Goal: Task Accomplishment & Management: Manage account settings

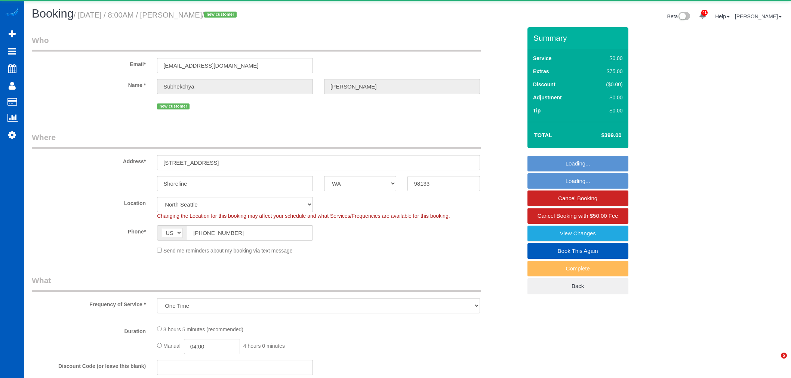
select select "WA"
select select "number:8"
select select "object:3218"
select select "199"
select select "1501"
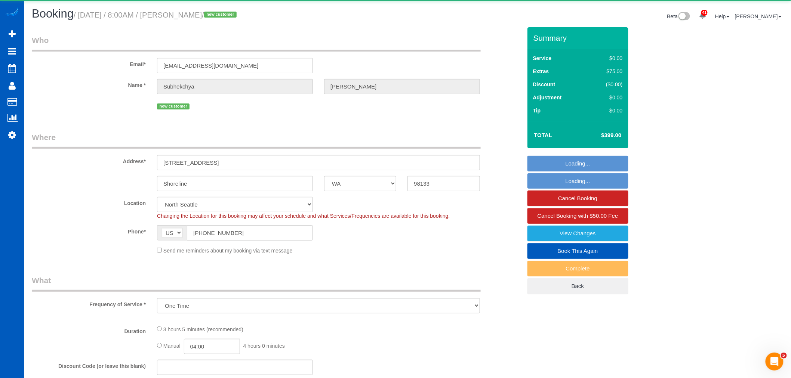
select select "3"
select select "spot1"
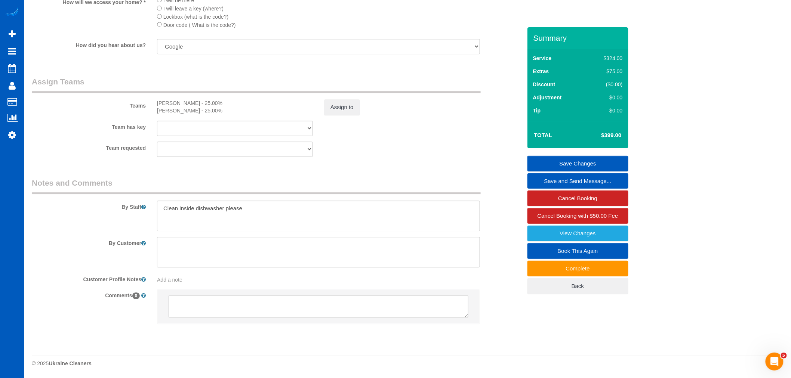
scroll to position [928, 0]
click at [4, 132] on link "Settings" at bounding box center [12, 134] width 24 height 17
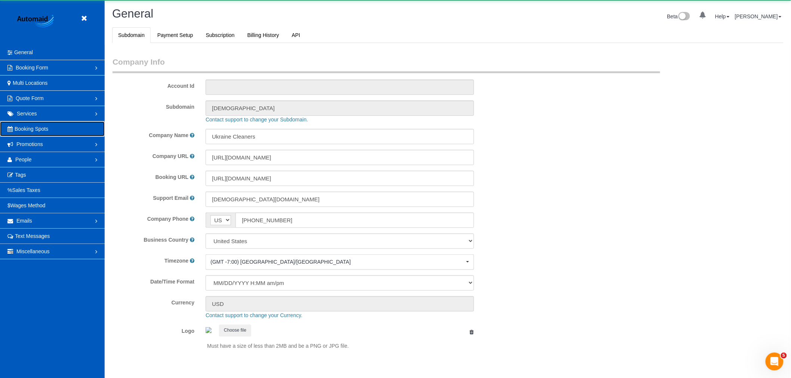
select select "1"
drag, startPoint x: 25, startPoint y: 136, endPoint x: 18, endPoint y: 131, distance: 9.3
click at [18, 131] on span "Booking Spots" at bounding box center [32, 129] width 34 height 6
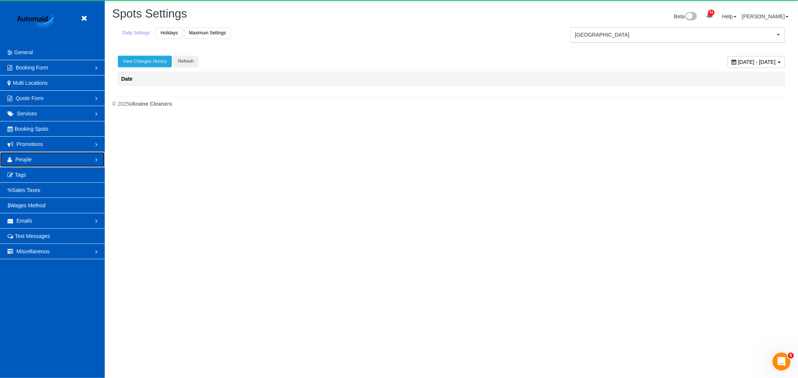
scroll to position [495, 791]
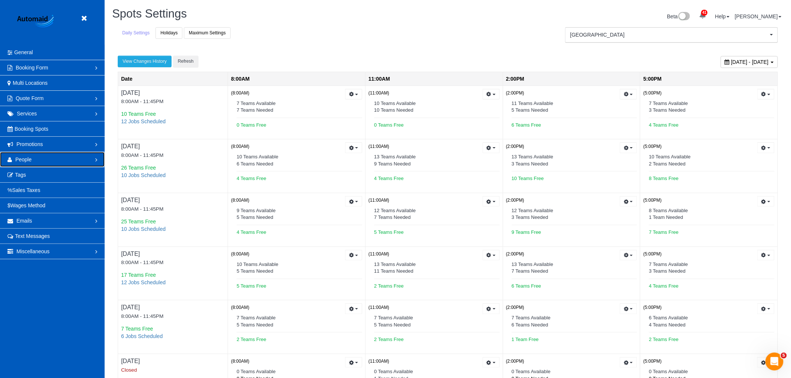
click at [27, 155] on link "People" at bounding box center [52, 159] width 105 height 15
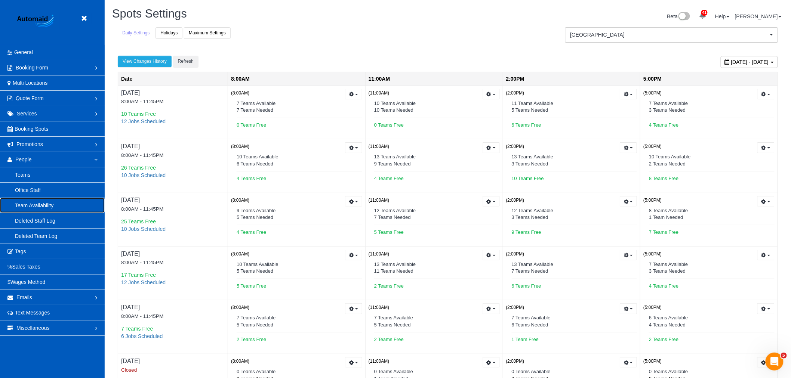
click at [58, 208] on link "Team Availability" at bounding box center [52, 205] width 105 height 15
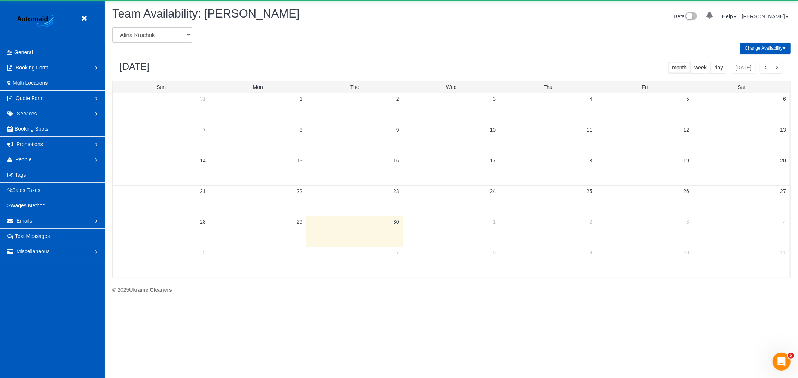
scroll to position [305, 798]
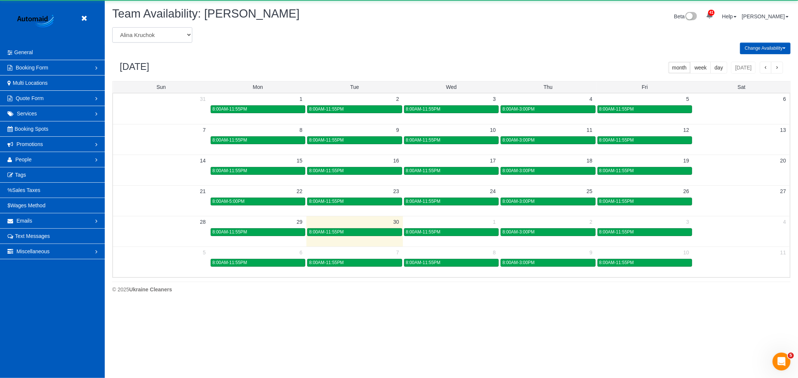
click at [161, 34] on select "Alina Kruchok Alona Tarasiuk Alona Vikhliaieva Anastasiia Demchenko Anastasiia …" at bounding box center [152, 34] width 80 height 15
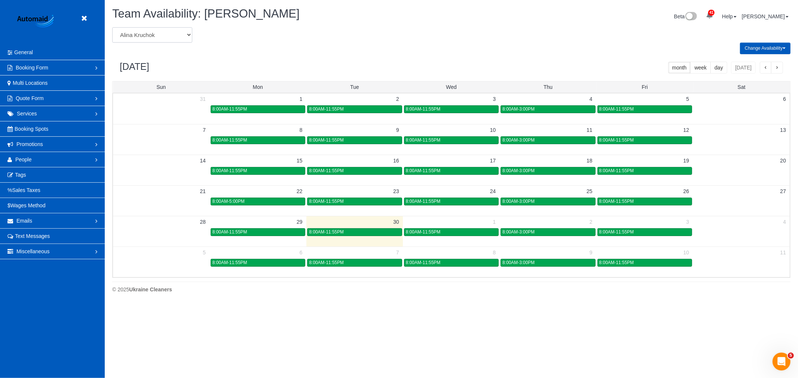
scroll to position [0, 0]
click at [84, 10] on header "Beta" at bounding box center [52, 22] width 105 height 45
click at [88, 18] on icon at bounding box center [83, 18] width 9 height 9
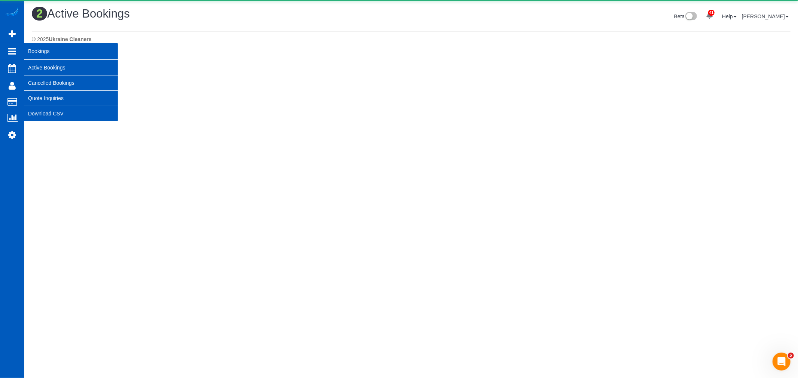
scroll to position [200, 798]
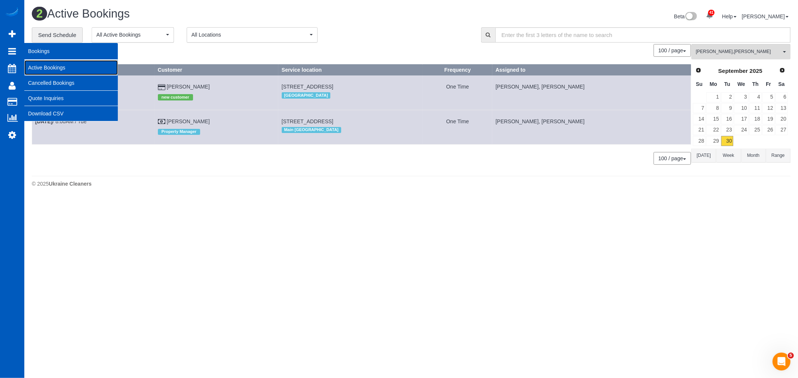
click at [45, 65] on link "Active Bookings" at bounding box center [70, 67] width 93 height 15
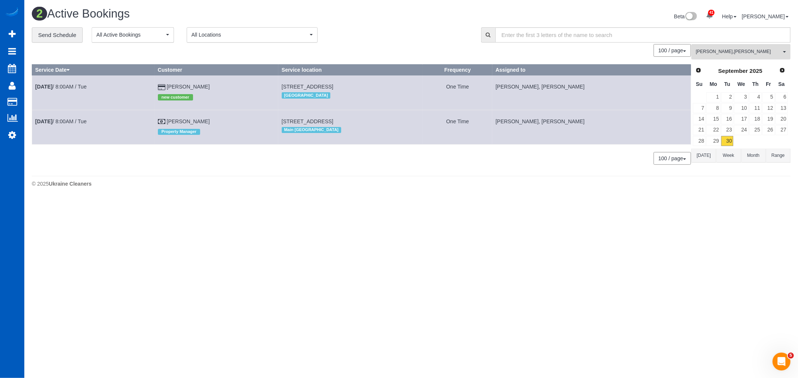
click at [756, 54] on span "Olena Stratonova , Viktoriia Zhukovska" at bounding box center [737, 52] width 85 height 6
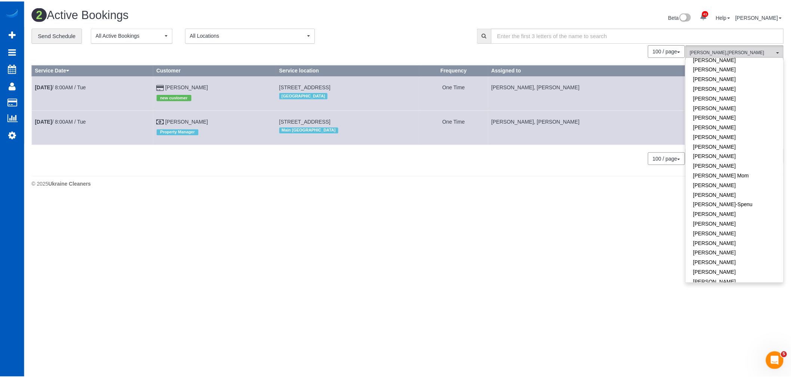
scroll to position [0, 0]
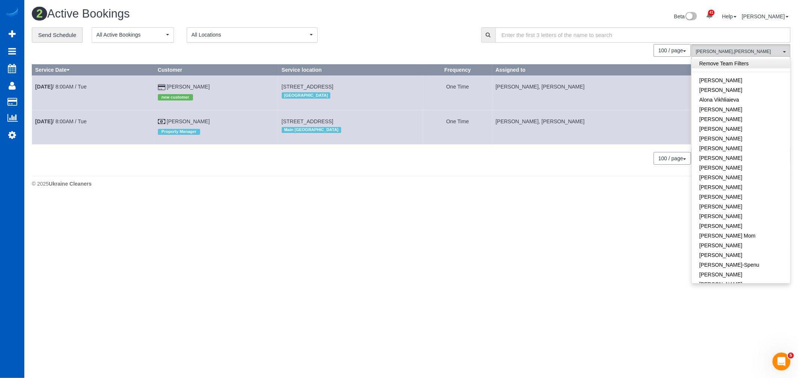
click at [722, 67] on link "Remove Team Filters" at bounding box center [740, 64] width 98 height 10
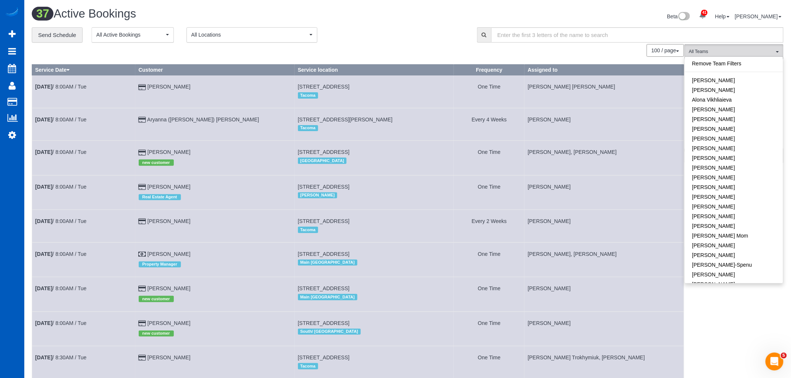
click at [575, 53] on div "100 / page 10 / page 20 / page 30 / page 40 / page 50 / page 100 / page" at bounding box center [358, 50] width 652 height 13
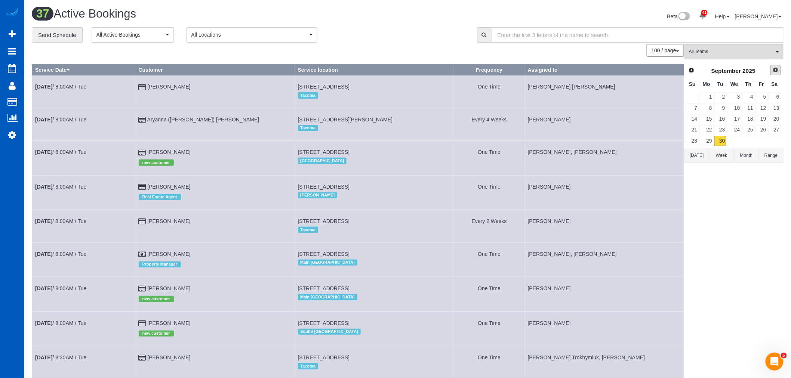
click at [772, 69] on link "Next" at bounding box center [776, 70] width 10 height 10
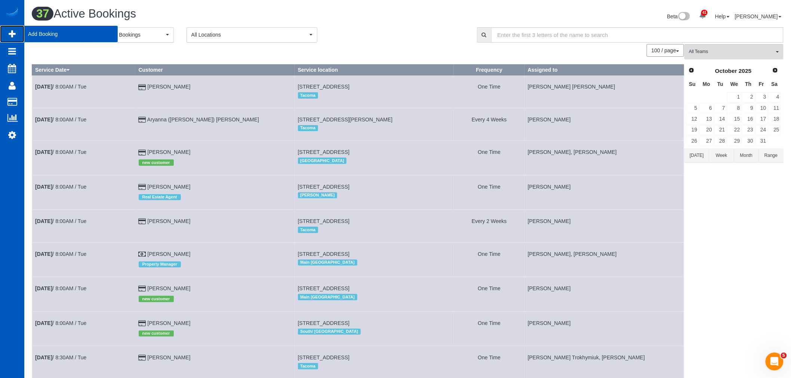
click at [48, 34] on span "Add Booking" at bounding box center [70, 33] width 93 height 17
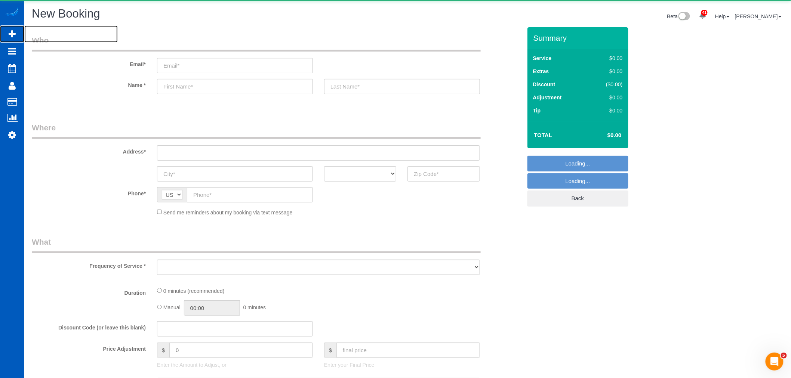
select select "object:7939"
select select "199"
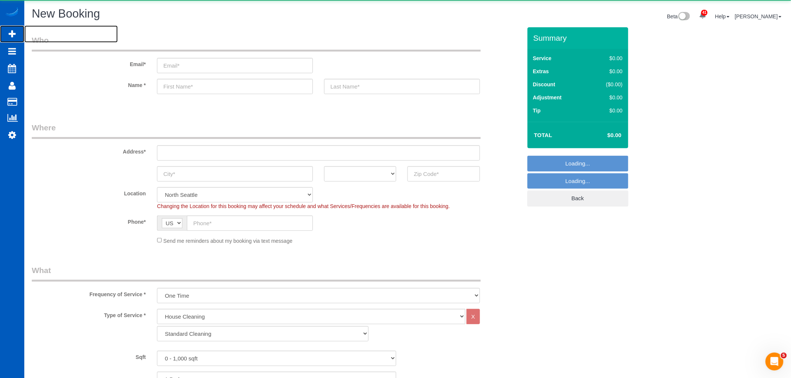
select select "object:8062"
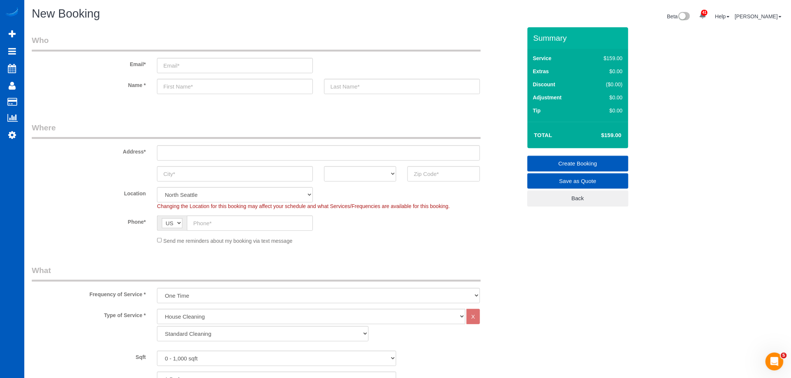
drag, startPoint x: 47, startPoint y: 101, endPoint x: 139, endPoint y: 61, distance: 99.6
click at [47, 102] on link "Customers" at bounding box center [70, 102] width 93 height 15
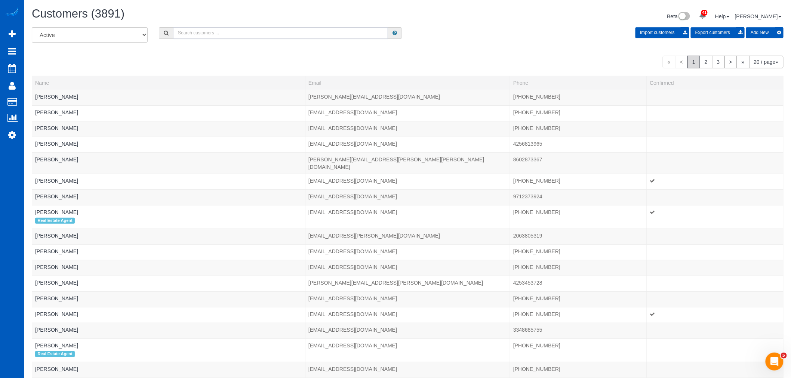
click at [206, 27] on input "text" at bounding box center [280, 33] width 215 height 12
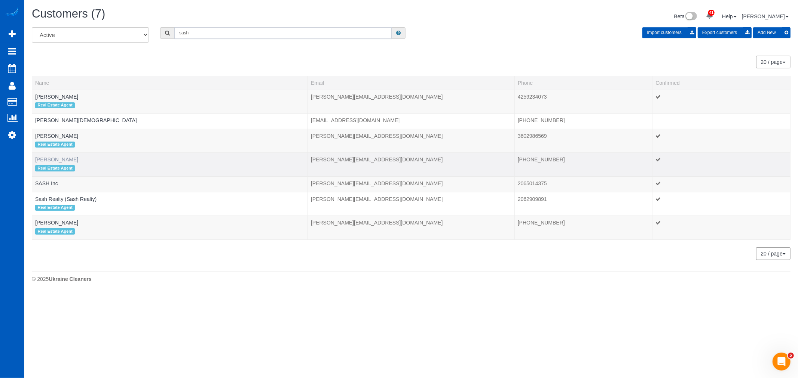
type input "sash"
click at [58, 161] on link "Nancy Sievert" at bounding box center [56, 160] width 43 height 6
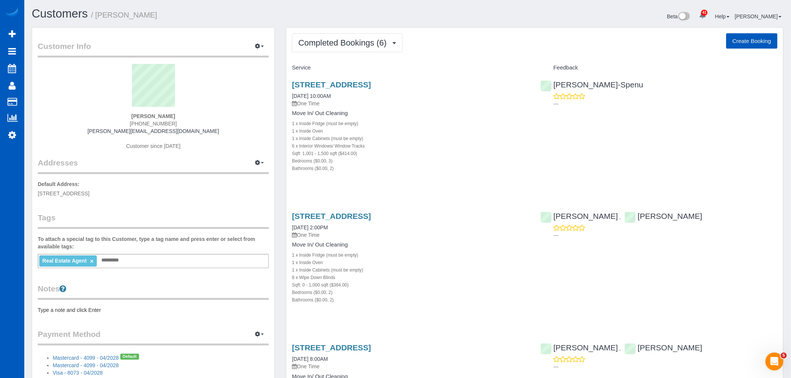
click at [746, 42] on button "Create Booking" at bounding box center [752, 41] width 51 height 16
select select "WA"
select select "string:fspay-a83c2c45-4511-4c0f-b200-c4cdec820d9e"
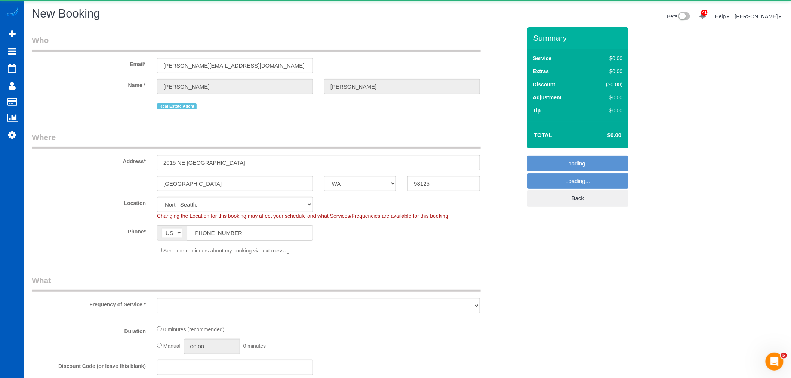
select select "object:9397"
select select "199"
select select "object:9630"
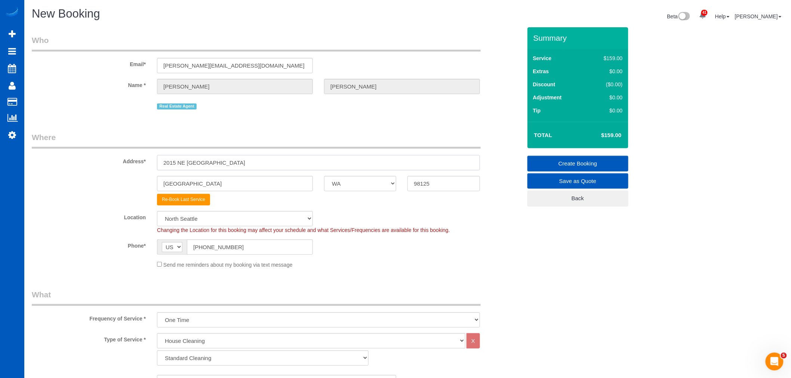
drag, startPoint x: 222, startPoint y: 163, endPoint x: 116, endPoint y: 173, distance: 106.0
click at [116, 173] on sui-booking-address "Address* 2015 NE 113th St Seattle AK AL AR AZ CA CO CT DC DE FL GA HI IA ID IL …" at bounding box center [277, 169] width 490 height 74
paste input "1515 E Yesler Way #405, Seattle, WA 98144"
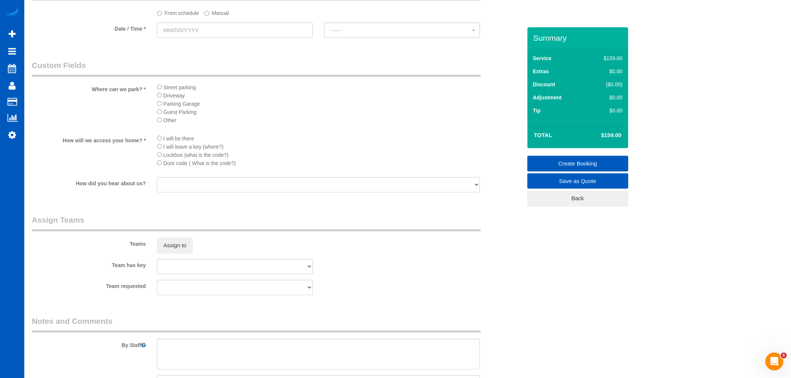
scroll to position [872, 0]
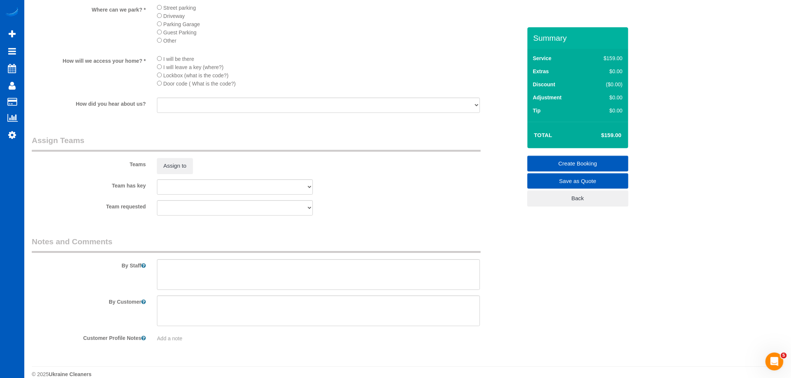
type input "1515 E Yesler Way #405, Seattle, WA 98144"
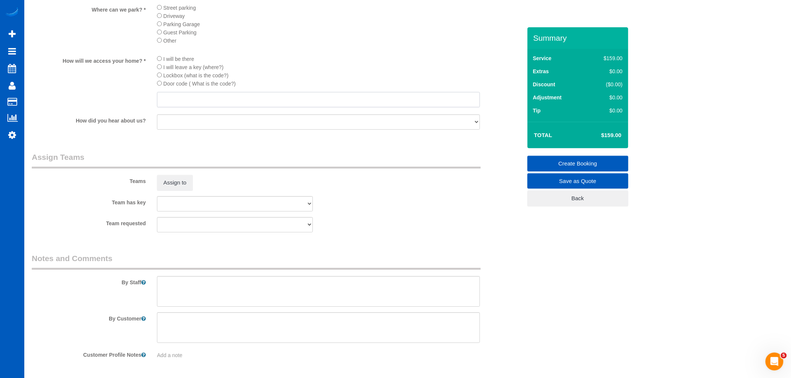
click at [169, 107] on input "text" at bounding box center [318, 99] width 323 height 15
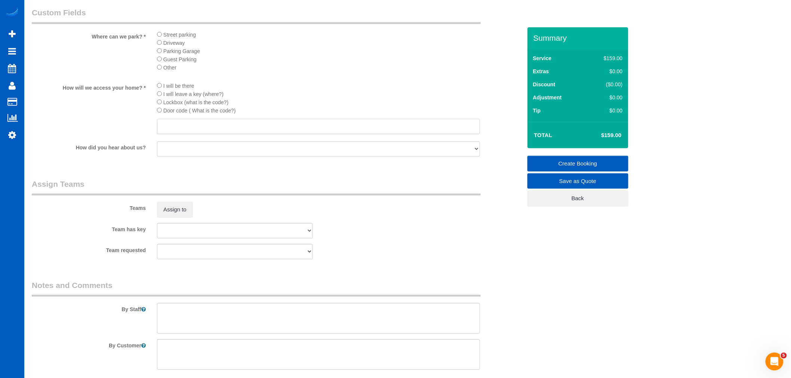
scroll to position [789, 0]
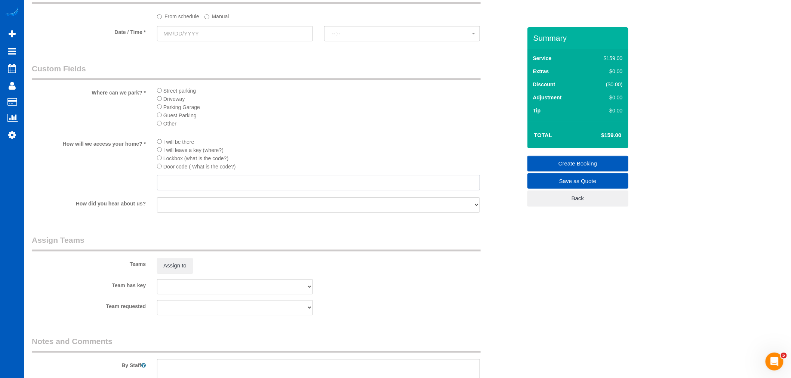
click at [190, 190] on input "text" at bounding box center [318, 182] width 323 height 15
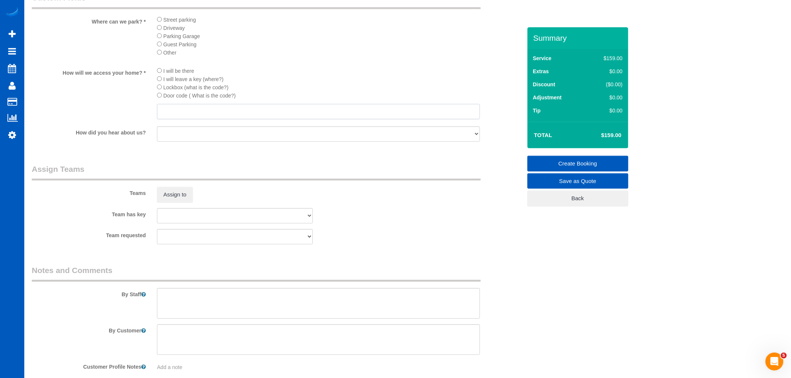
scroll to position [911, 0]
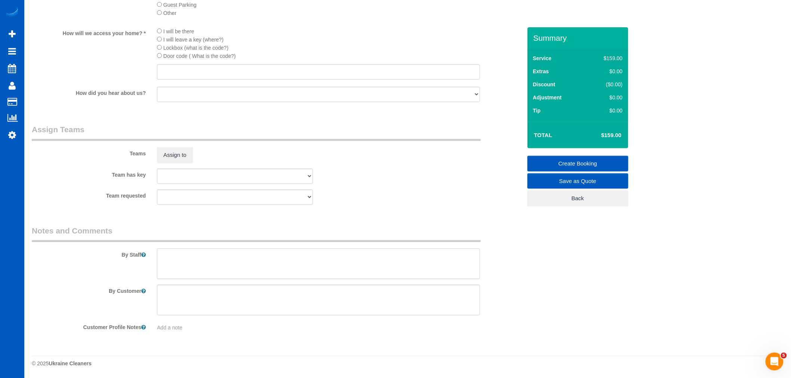
click at [199, 266] on textarea at bounding box center [318, 264] width 323 height 31
click at [351, 259] on textarea at bounding box center [318, 264] width 323 height 31
click at [354, 257] on textarea at bounding box center [318, 264] width 323 height 31
click at [413, 257] on textarea at bounding box center [318, 264] width 323 height 31
click at [464, 252] on textarea at bounding box center [318, 264] width 323 height 31
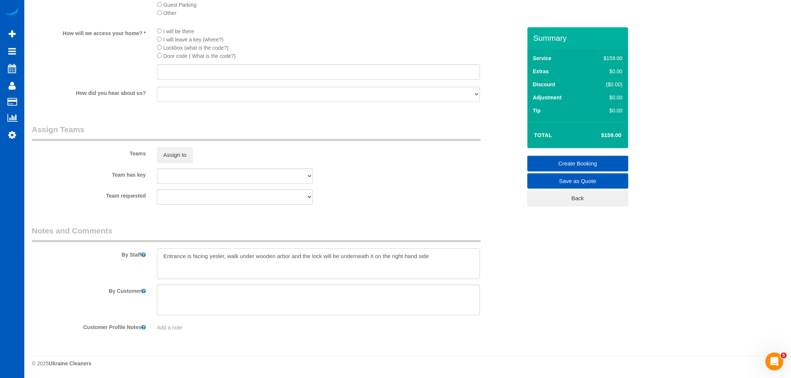
click at [455, 260] on textarea at bounding box center [318, 264] width 323 height 31
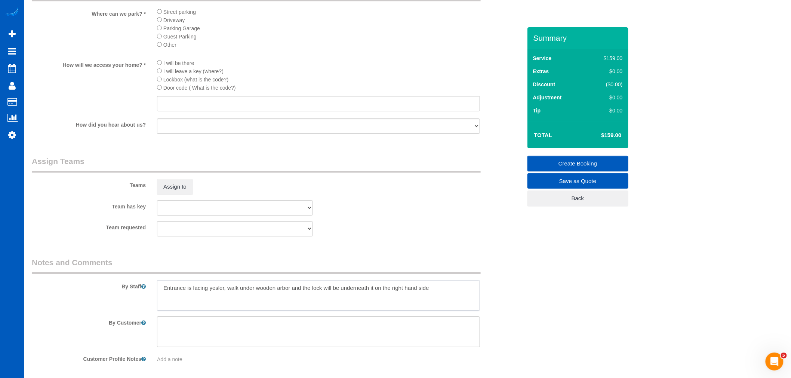
scroll to position [828, 0]
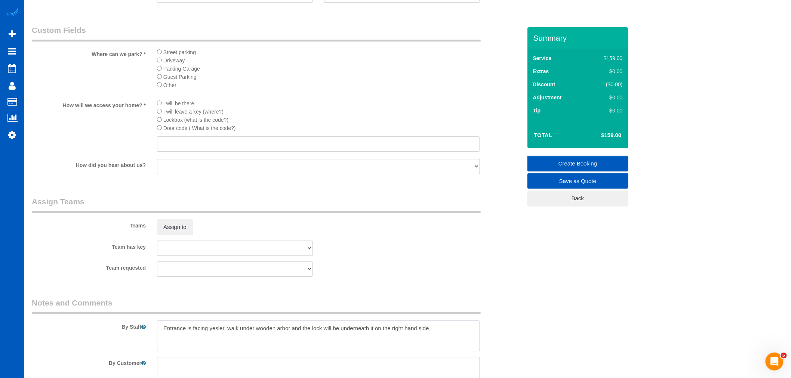
type textarea "Entrance is facing yesler, walk under wooden arbor and the lock will be underne…"
click at [179, 152] on input "text" at bounding box center [318, 143] width 323 height 15
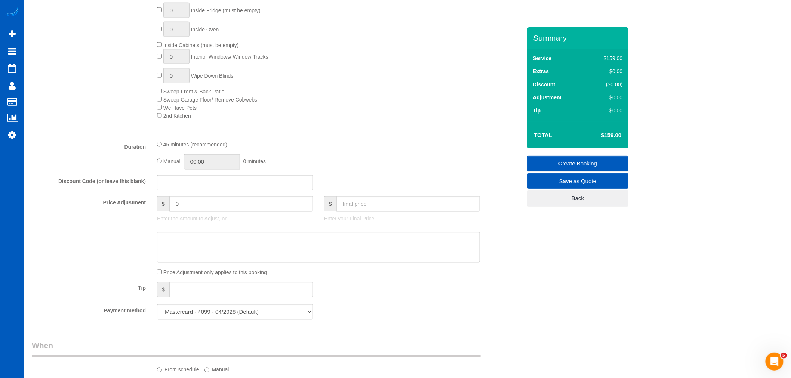
scroll to position [371, 0]
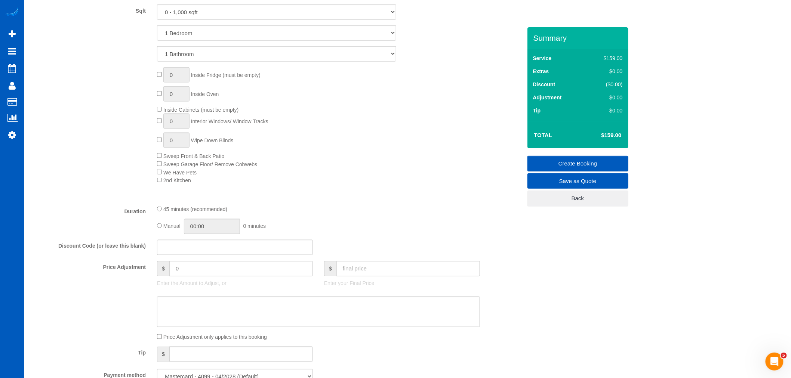
type input "2633"
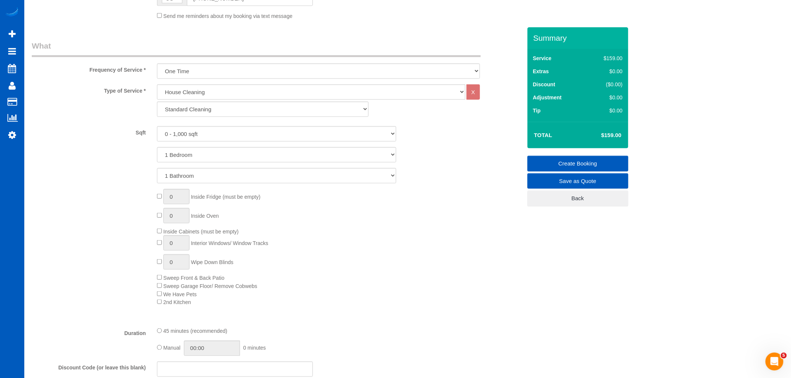
scroll to position [246, 0]
click at [186, 135] on select "0 - 1,000 sqft 1,001 - 1,500 sqft 1,501 - 2,000 sqft 2,001 - 2,500 sqft 2,501 -…" at bounding box center [276, 136] width 239 height 15
select select "1001"
click at [157, 130] on select "0 - 1,000 sqft 1,001 - 1,500 sqft 1,501 - 2,000 sqft 2,001 - 2,500 sqft 2,501 -…" at bounding box center [276, 136] width 239 height 15
click at [198, 160] on select "1 Bedroom 2 Bedrooms 3 Bedrooms 4 Bedrooms 5 Bedrooms 6 Bedrooms 7 Bedrooms" at bounding box center [276, 157] width 239 height 15
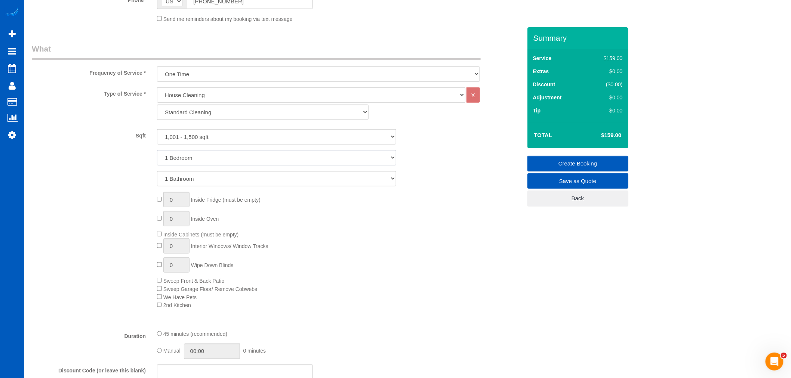
select select "2"
click at [157, 151] on select "1 Bedroom 2 Bedrooms 3 Bedrooms 4 Bedrooms 5 Bedrooms 6 Bedrooms 7 Bedrooms" at bounding box center [276, 157] width 239 height 15
click at [204, 177] on select "1 Bathroom 2 Bathrooms 3 Bathrooms 4 Bathrooms 5 Bathrooms 6 Bathrooms 7 Bathro…" at bounding box center [276, 178] width 239 height 15
select select "2"
click at [157, 172] on select "1 Bathroom 2 Bathrooms 3 Bathrooms 4 Bathrooms 5 Bathrooms 6 Bathrooms 7 Bathro…" at bounding box center [276, 178] width 239 height 15
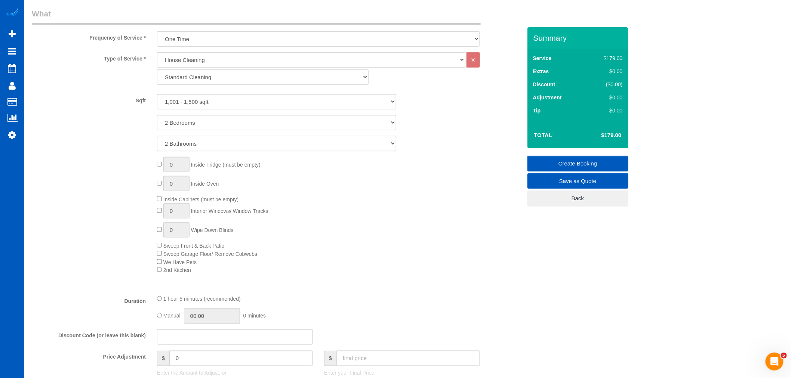
scroll to position [329, 0]
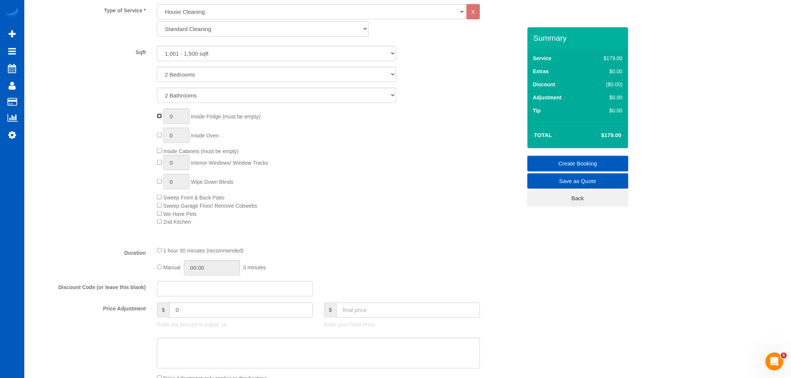
click at [159, 114] on div "0 Inside Fridge (must be empty) 0 Inside Oven Inside Cabinets (must be empty) 0…" at bounding box center [339, 167] width 376 height 117
type input "1"
click at [162, 116] on span "0 Inside Fridge (must be empty)" at bounding box center [209, 117] width 104 height 6
type input "1"
click at [162, 151] on span "Inside Cabinets (must be empty)" at bounding box center [198, 151] width 82 height 6
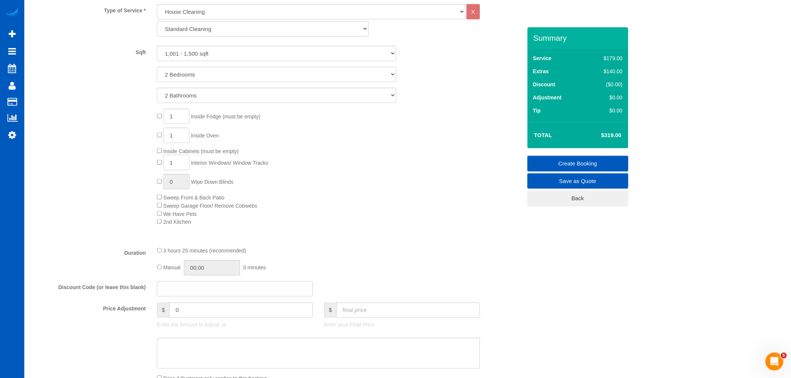
drag, startPoint x: 178, startPoint y: 163, endPoint x: 144, endPoint y: 173, distance: 35.9
click at [144, 173] on div "1 Inside Fridge (must be empty) 1 Inside Oven Inside Cabinets (must be empty) 1…" at bounding box center [276, 167] width 501 height 117
type input "8"
click at [341, 181] on div "1 Inside Fridge (must be empty) 1 Inside Oven Inside Cabinets (must be empty) 8…" at bounding box center [339, 167] width 376 height 117
click at [209, 35] on select "Standard Cleaning Deep Cleaning Move In/ Out Cleaning" at bounding box center [263, 28] width 212 height 15
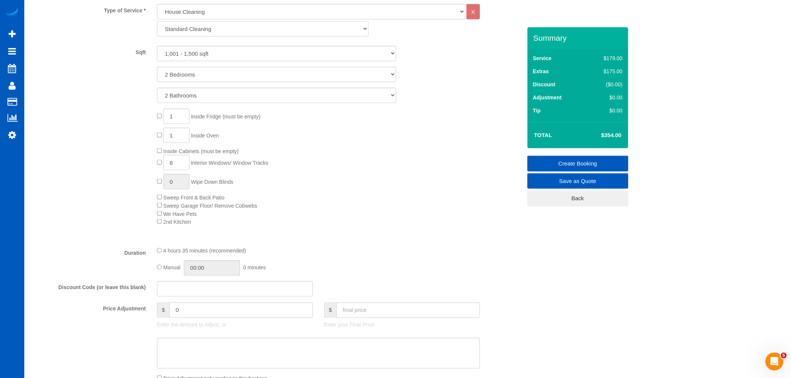
select select "368"
click at [157, 22] on select "Standard Cleaning Deep Cleaning Move In/ Out Cleaning" at bounding box center [263, 28] width 212 height 15
select select "2"
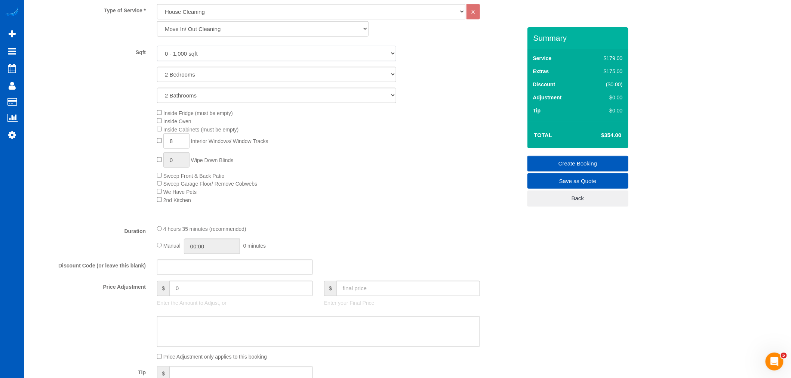
click at [175, 55] on select "0 - 1,000 sqft 1,001 - 1,500 sqft 1,501 - 2,000 sqft 2,001 - 2,500 sqft 2,501 -…" at bounding box center [276, 53] width 239 height 15
click at [157, 47] on select "0 - 1,000 sqft 1,001 - 1,500 sqft 1,501 - 2,000 sqft 2,001 - 2,500 sqft 2,501 -…" at bounding box center [276, 53] width 239 height 15
click at [194, 50] on select "0 - 1,000 sqft 1,001 - 1,500 sqft 1,501 - 2,000 sqft 2,001 - 2,500 sqft 2,501 -…" at bounding box center [276, 53] width 239 height 15
select select "1001"
click at [157, 47] on select "0 - 1,000 sqft 1,001 - 1,500 sqft 1,501 - 2,000 sqft 2,001 - 2,500 sqft 2,501 -…" at bounding box center [276, 53] width 239 height 15
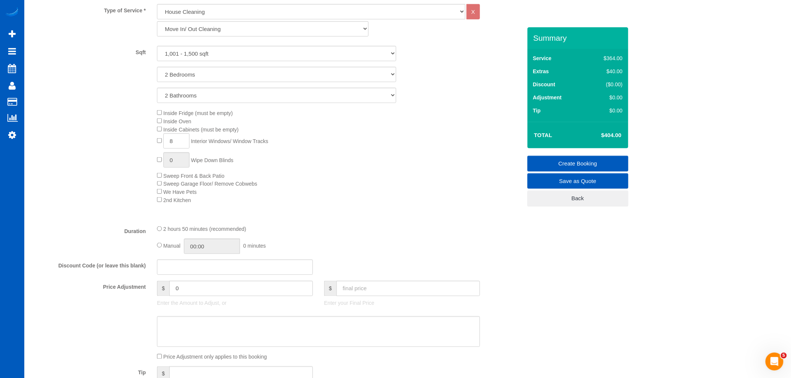
click at [159, 129] on div "Inside Fridge (must be empty) Inside Oven Inside Cabinets (must be empty) 8 Int…" at bounding box center [339, 156] width 376 height 95
type input "1"
click at [179, 147] on input "8" at bounding box center [176, 140] width 26 height 15
drag, startPoint x: 179, startPoint y: 147, endPoint x: 150, endPoint y: 142, distance: 29.9
click at [150, 142] on div "Inside Fridge (must be empty) Inside Oven Inside Cabinets (must be empty) 8 Int…" at bounding box center [276, 156] width 501 height 95
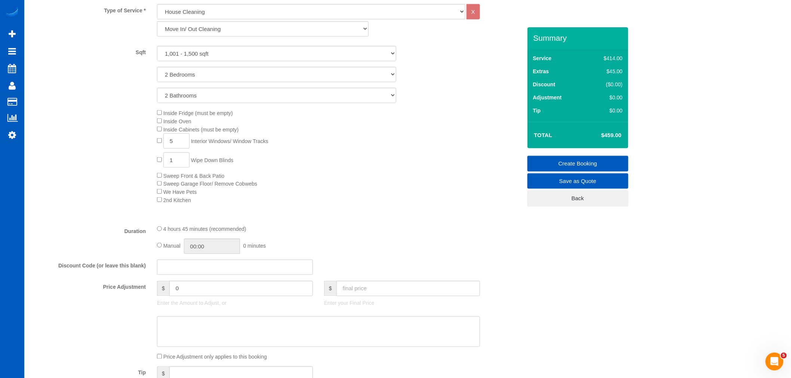
type input "5"
drag, startPoint x: 177, startPoint y: 166, endPoint x: 166, endPoint y: 173, distance: 13.2
click at [166, 173] on div "Inside Fridge (must be empty) Inside Oven Inside Cabinets (must be empty) 5 Int…" at bounding box center [339, 156] width 376 height 95
type input "5"
click at [369, 185] on div "Inside Fridge (must be empty) Inside Oven Inside Cabinets (must be empty) 5 Int…" at bounding box center [339, 156] width 376 height 95
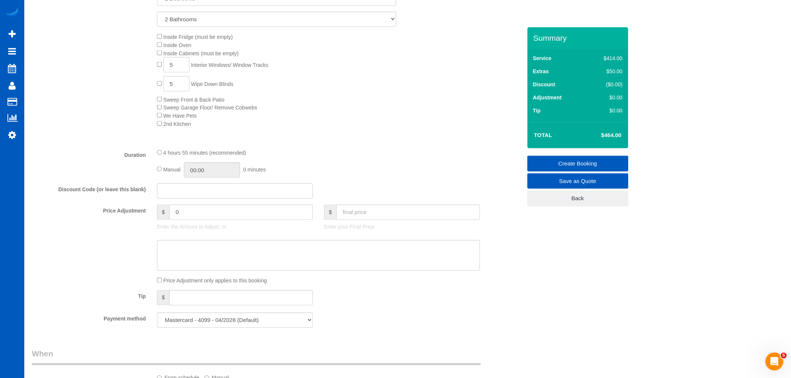
scroll to position [412, 0]
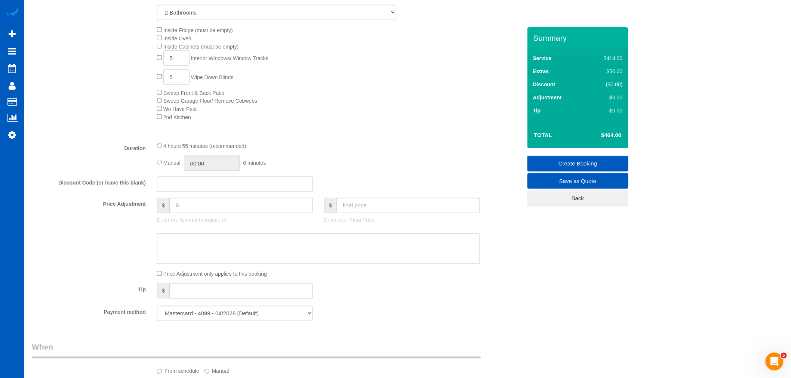
click at [374, 150] on div "4 hours 55 minutes (recommended)" at bounding box center [318, 146] width 323 height 8
click at [383, 307] on fieldset "What Frequency of Service * One Time Weekly - 15.00% Every 2 Weeks - 10.00% Eve…" at bounding box center [277, 102] width 490 height 450
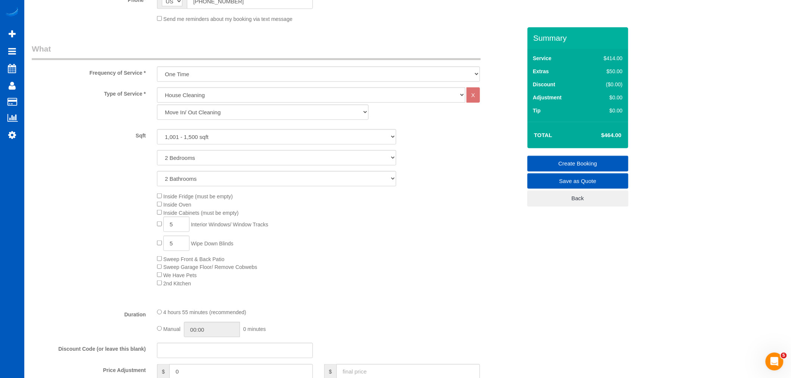
click at [387, 266] on div "Inside Fridge (must be empty) Inside Oven Inside Cabinets (must be empty) 5 Int…" at bounding box center [339, 239] width 376 height 95
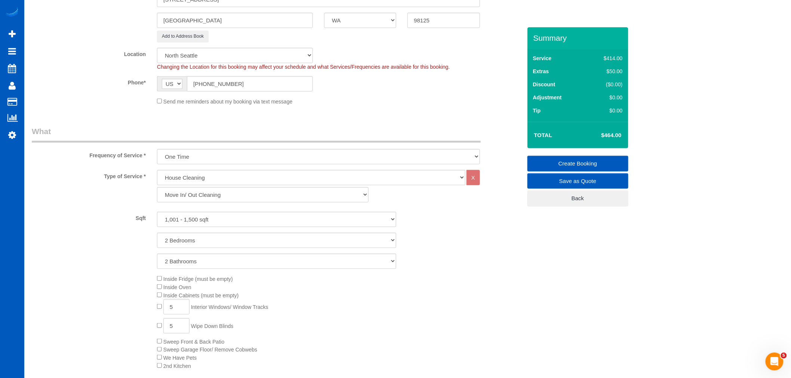
scroll to position [163, 0]
click at [225, 215] on select "0 - 1,000 sqft 1,001 - 1,500 sqft 1,501 - 2,000 sqft 2,001 - 2,500 sqft 2,501 -…" at bounding box center [276, 219] width 239 height 15
select select "0"
click at [157, 214] on select "0 - 1,000 sqft 1,001 - 1,500 sqft 1,501 - 2,000 sqft 2,001 - 2,500 sqft 2,501 -…" at bounding box center [276, 219] width 239 height 15
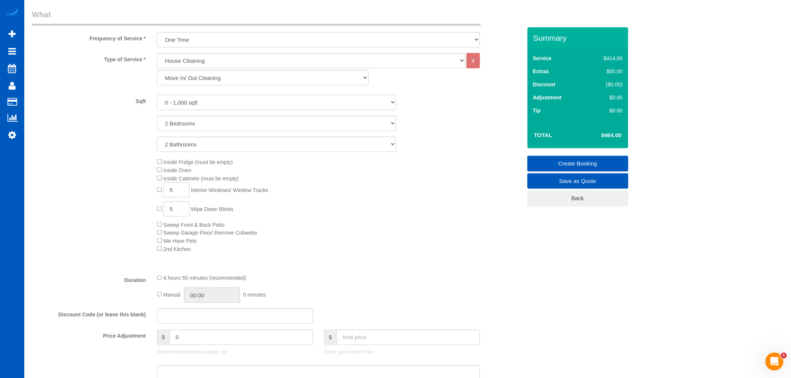
scroll to position [288, 0]
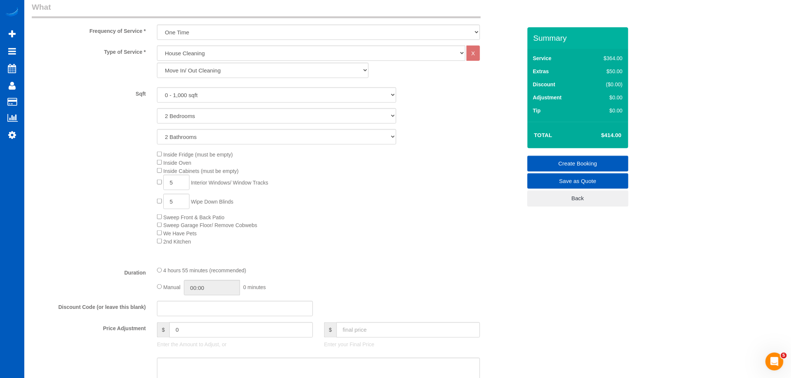
click at [381, 239] on div "Inside Fridge (must be empty) Inside Oven Inside Cabinets (must be empty) 5 Int…" at bounding box center [339, 197] width 376 height 95
click at [389, 240] on div "Inside Fridge (must be empty) Inside Oven Inside Cabinets (must be empty) 5 Int…" at bounding box center [339, 197] width 376 height 95
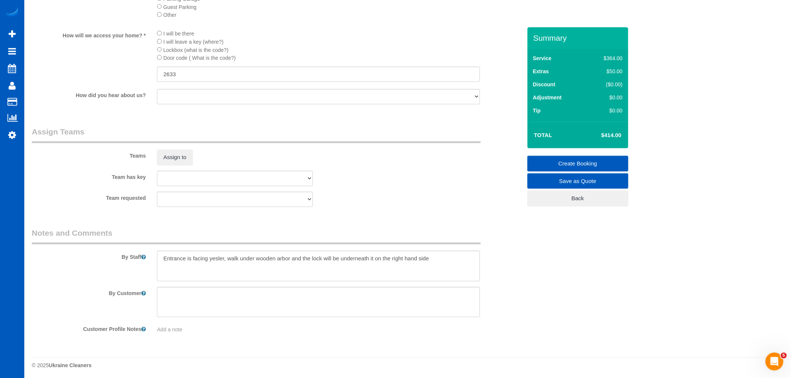
scroll to position [890, 0]
click at [470, 252] on textarea at bounding box center [318, 264] width 323 height 31
click at [359, 271] on textarea at bounding box center [318, 264] width 323 height 31
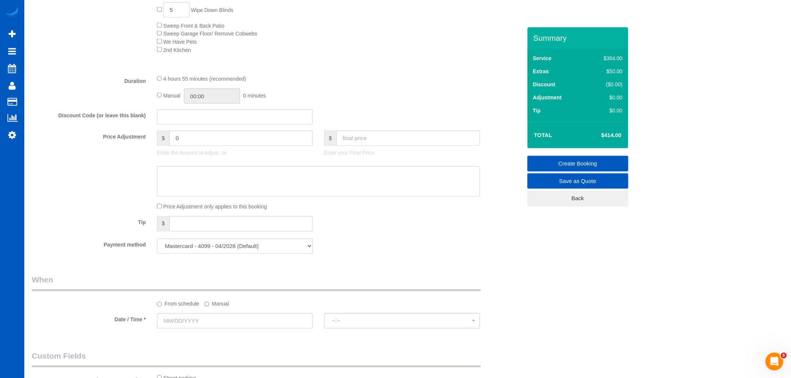
scroll to position [599, 0]
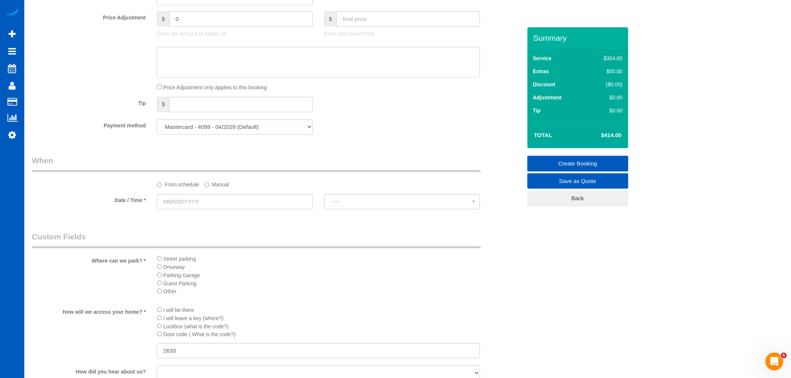
type textarea "Entrance is facing yesler, walk under wooden arbor and the lock will be underne…"
click at [168, 209] on input "text" at bounding box center [235, 201] width 156 height 15
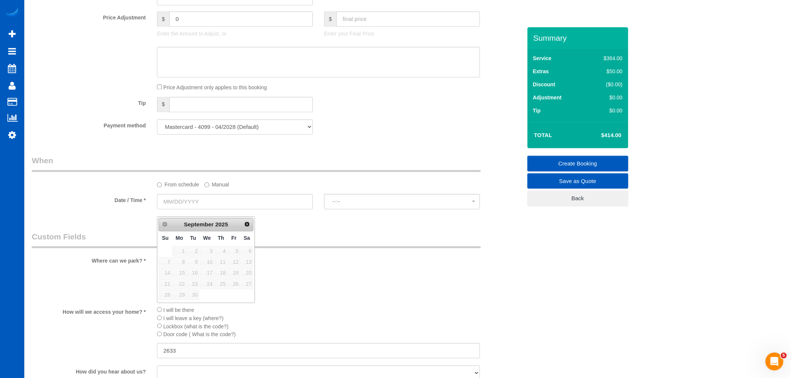
click at [217, 188] on label "Manual" at bounding box center [217, 183] width 25 height 10
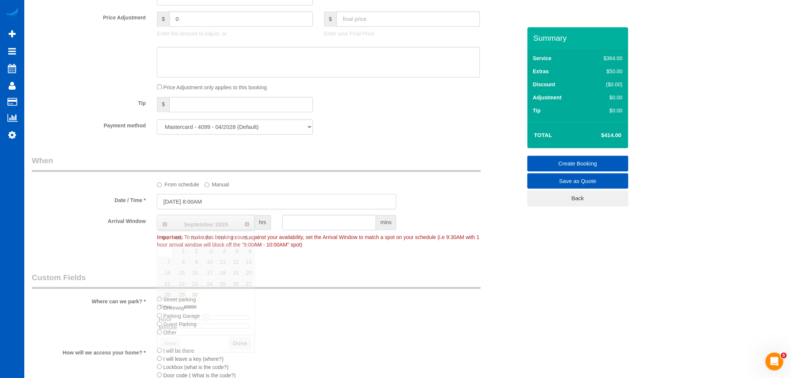
click at [187, 208] on input "09/30/2025 8:00AM" at bounding box center [276, 201] width 239 height 15
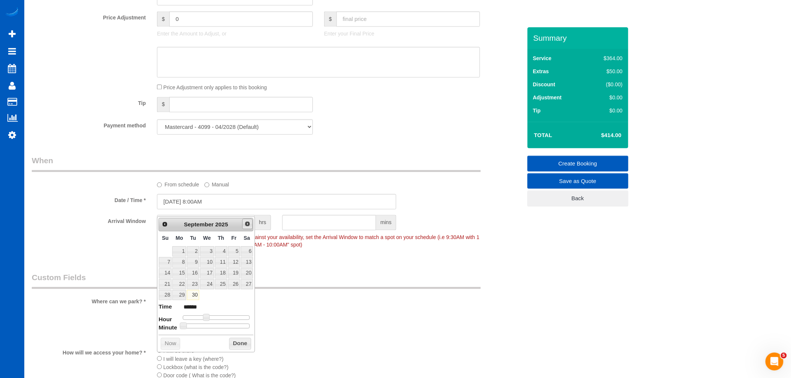
click at [248, 225] on span "Next" at bounding box center [248, 224] width 6 height 6
click at [218, 249] on link "2" at bounding box center [221, 251] width 12 height 10
type input "10/02/2025 9:00AM"
type input "******"
type input "10/02/2025 10:00AM"
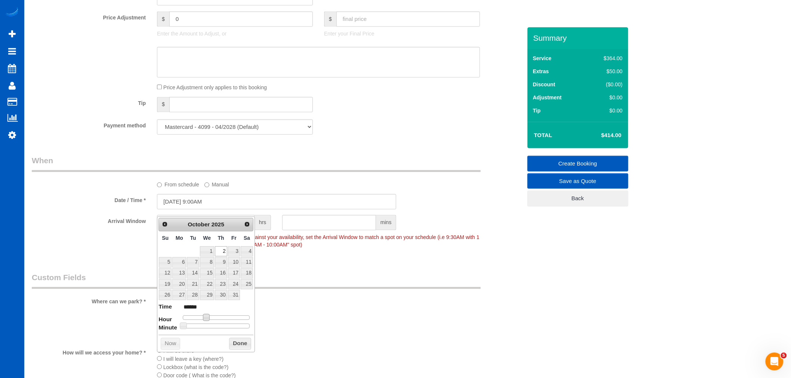
type input "*******"
type input "10/02/2025 11:00AM"
type input "*******"
type input "10/02/2025 10:00AM"
type input "*******"
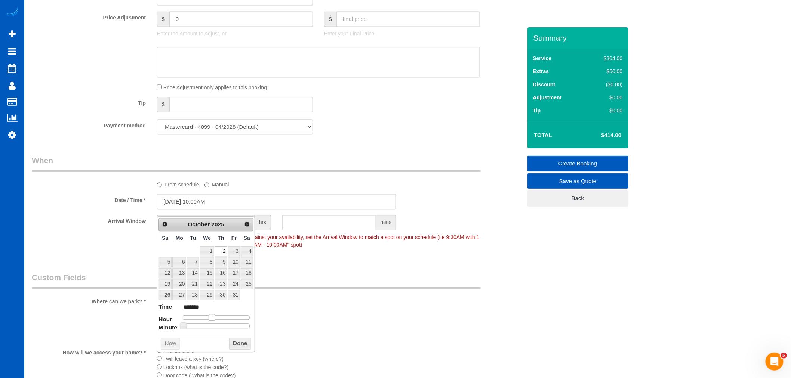
type input "10/02/2025 11:00AM"
type input "*******"
type input "10/02/2025 12:00PM"
type input "*******"
type input "10/02/2025 11:00AM"
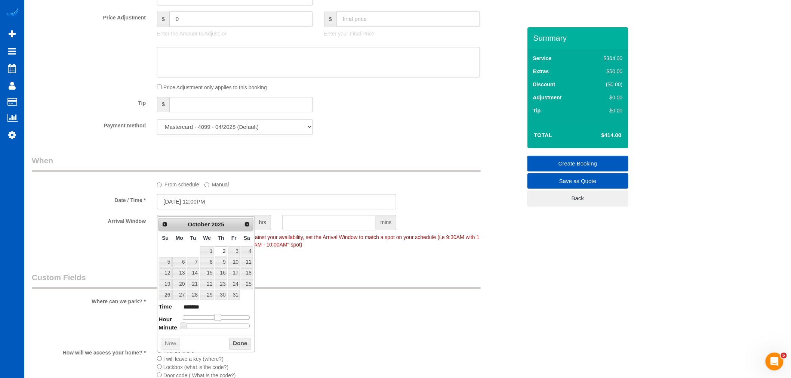
type input "*******"
drag, startPoint x: 203, startPoint y: 317, endPoint x: 213, endPoint y: 324, distance: 12.3
click at [213, 324] on dl "Time ******* Hour Minute Second Millisecond Microsecond Time Zone ***** ***** *…" at bounding box center [206, 316] width 95 height 26
click at [241, 347] on button "Done" at bounding box center [240, 344] width 22 height 12
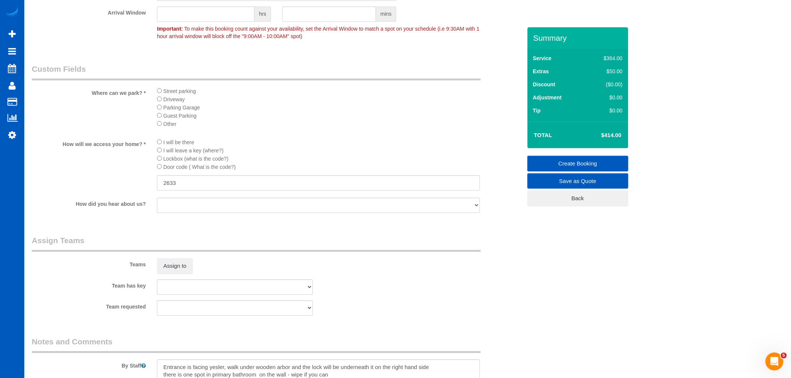
scroll to position [890, 0]
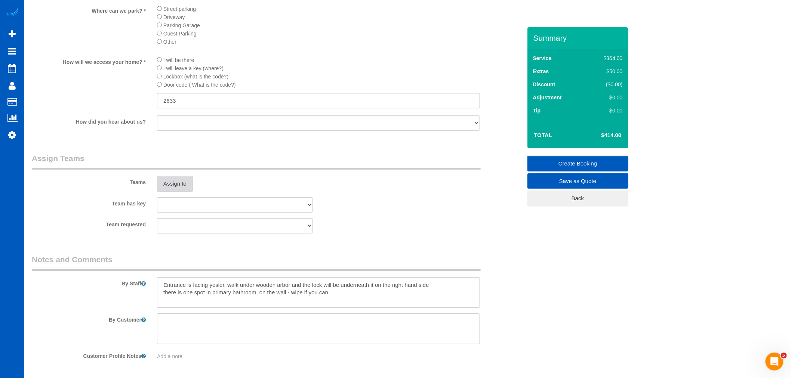
click at [184, 192] on button "Assign to" at bounding box center [175, 184] width 36 height 16
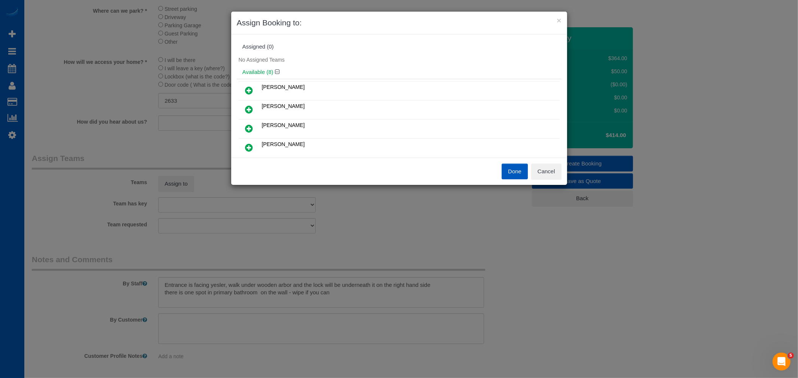
click at [244, 85] on link at bounding box center [249, 90] width 18 height 15
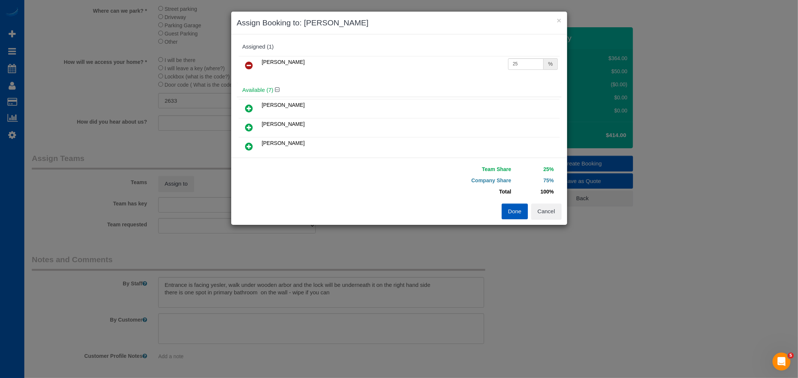
click at [247, 127] on icon at bounding box center [249, 127] width 8 height 9
click at [506, 214] on button "Done" at bounding box center [514, 212] width 26 height 16
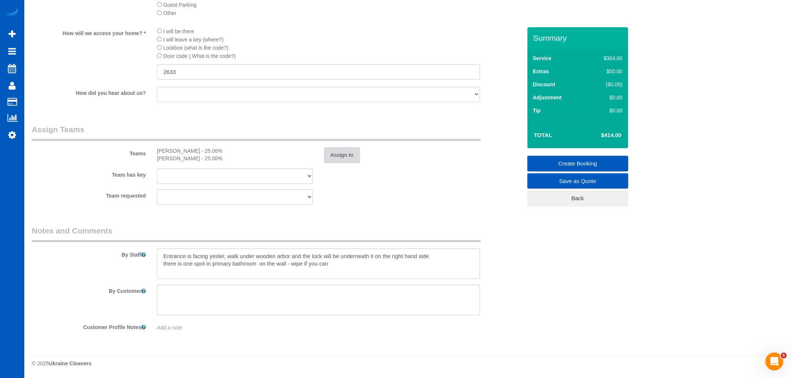
scroll to position [931, 0]
click at [420, 272] on textarea at bounding box center [318, 264] width 323 height 31
click at [596, 166] on link "Create Booking" at bounding box center [578, 164] width 101 height 16
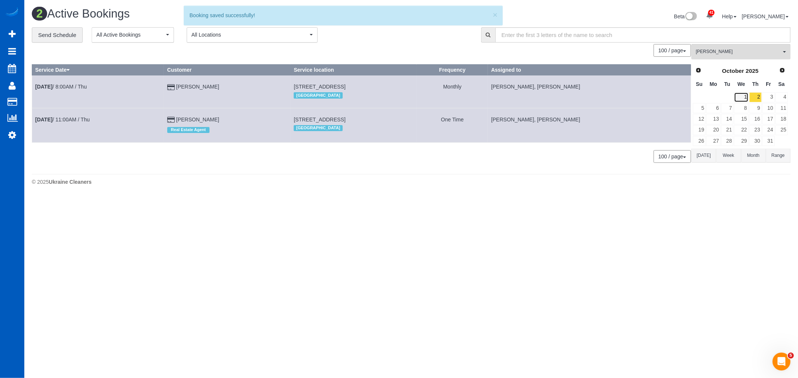
click at [744, 96] on link "1" at bounding box center [741, 97] width 14 height 10
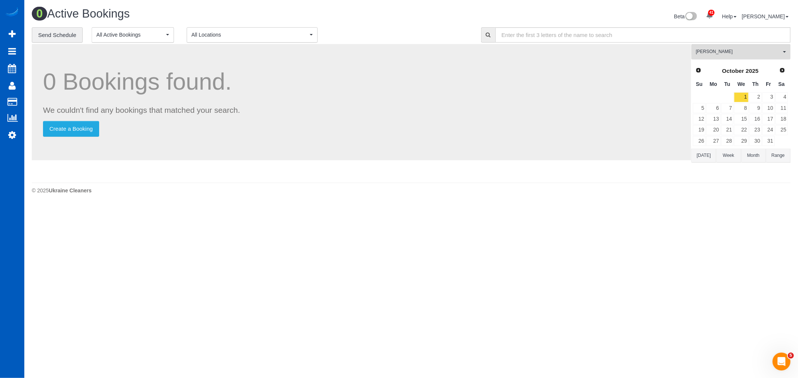
click at [739, 50] on span "[PERSON_NAME]" at bounding box center [737, 52] width 85 height 6
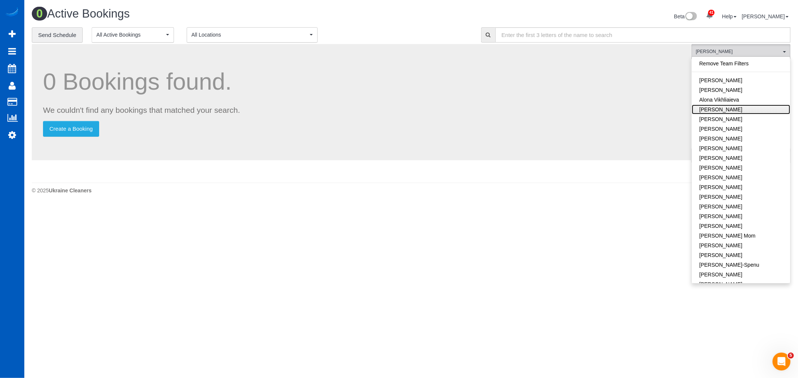
click at [762, 109] on link "[PERSON_NAME]" at bounding box center [740, 110] width 98 height 10
click at [715, 55] on span "Anastasiia Demchenko , Kateryna Maherovska" at bounding box center [737, 52] width 85 height 6
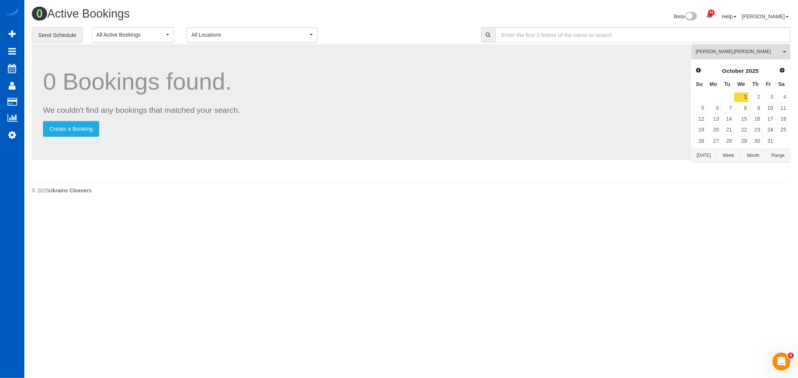
click at [733, 56] on button "Anastasiia Demchenko , Kateryna Maherovska All Teams" at bounding box center [740, 51] width 99 height 15
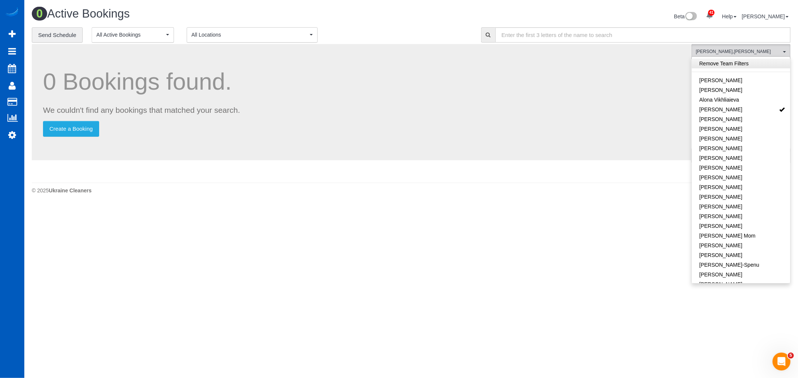
click at [737, 65] on link "Remove Team Filters" at bounding box center [740, 64] width 98 height 10
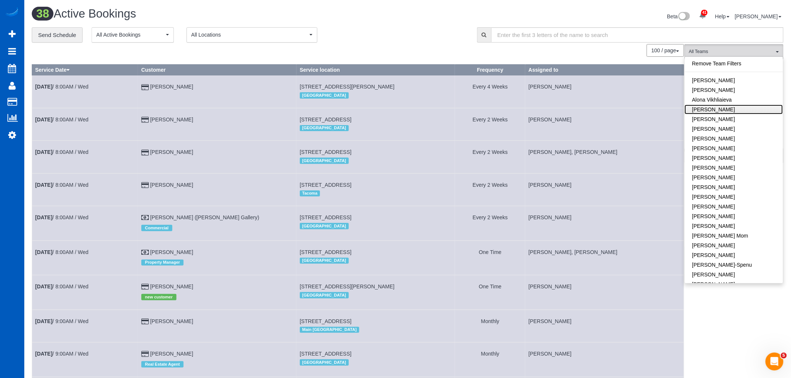
click at [754, 110] on link "[PERSON_NAME]" at bounding box center [734, 110] width 98 height 10
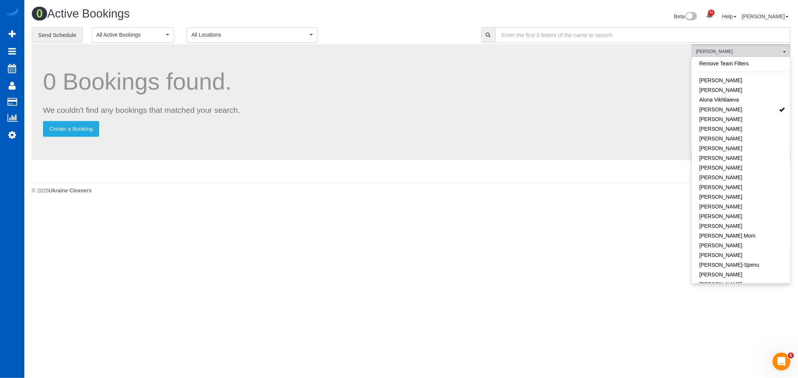
click at [560, 184] on footer "© 2025 Ukraine Cleaners" at bounding box center [411, 190] width 758 height 15
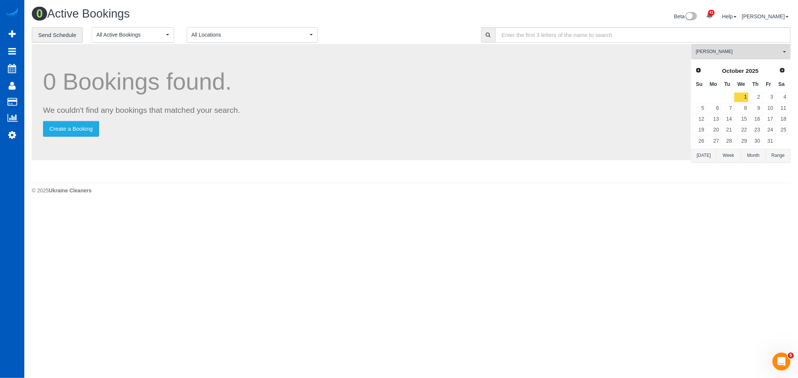
click at [699, 72] on span "Prev" at bounding box center [698, 70] width 6 height 6
click at [731, 145] on link "30" at bounding box center [727, 141] width 12 height 10
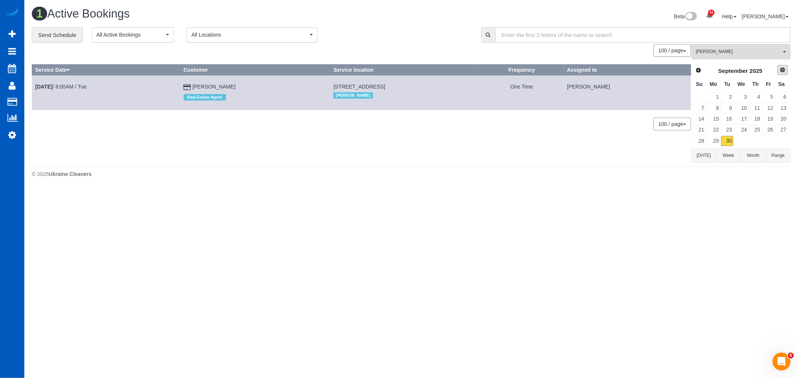
click at [782, 68] on span "Next" at bounding box center [782, 70] width 6 height 6
click at [738, 99] on link "1" at bounding box center [741, 97] width 14 height 10
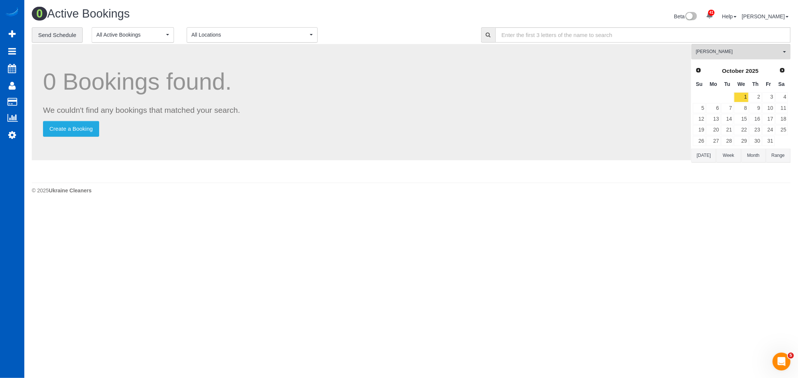
drag, startPoint x: 722, startPoint y: 62, endPoint x: 720, endPoint y: 59, distance: 4.0
click at [722, 62] on div "Anastasiia Demchenko All Teams Remove Team Filters Alina Kruchok Alona Tarasiuk…" at bounding box center [740, 111] width 99 height 135
click at [719, 57] on button "Anastasiia Demchenko All Teams" at bounding box center [740, 51] width 99 height 15
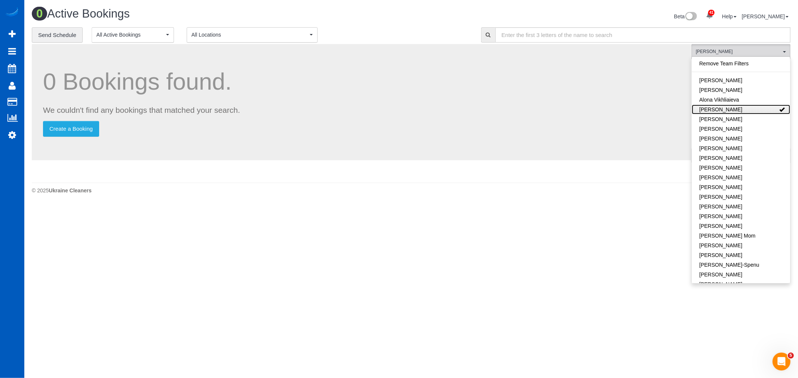
click at [745, 106] on link "[PERSON_NAME]" at bounding box center [740, 110] width 98 height 10
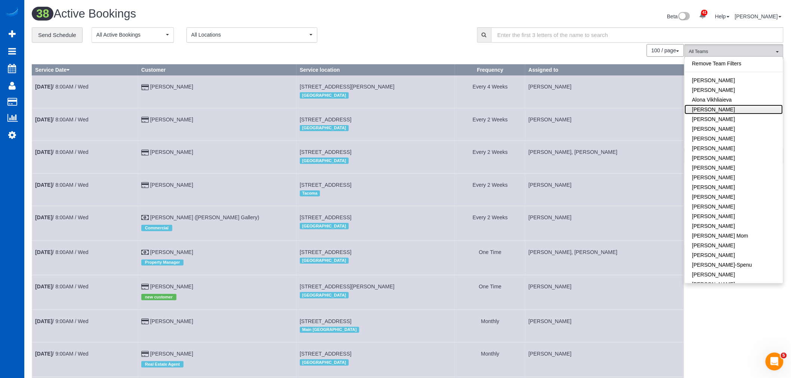
click at [730, 107] on link "[PERSON_NAME]" at bounding box center [734, 110] width 98 height 10
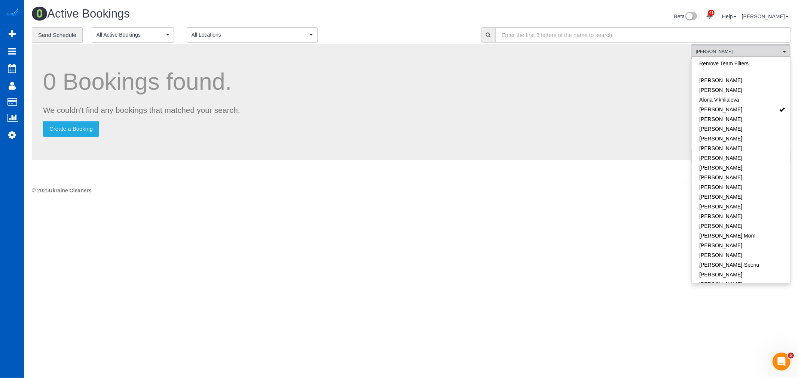
drag, startPoint x: 616, startPoint y: 271, endPoint x: 637, endPoint y: 227, distance: 48.8
click at [617, 265] on body "41 Beta Your Notifications You have 0 alerts × You have 3 to charge for [DATE] …" at bounding box center [399, 189] width 798 height 378
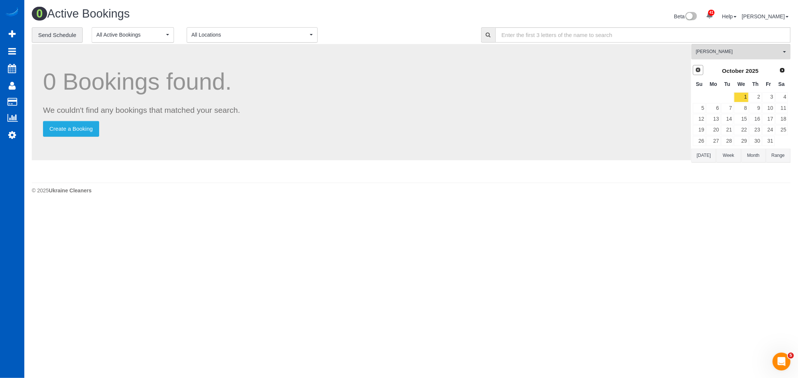
click at [698, 71] on span "Prev" at bounding box center [698, 70] width 6 height 6
click at [728, 142] on link "30" at bounding box center [727, 141] width 12 height 10
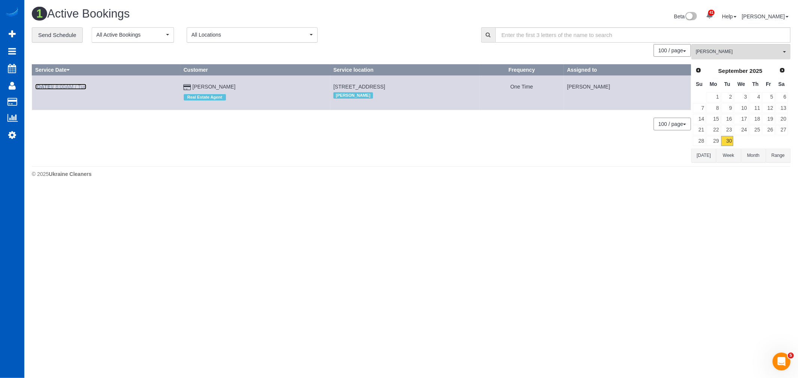
click at [62, 88] on link "[DATE] 8:00AM / Tue" at bounding box center [60, 87] width 51 height 6
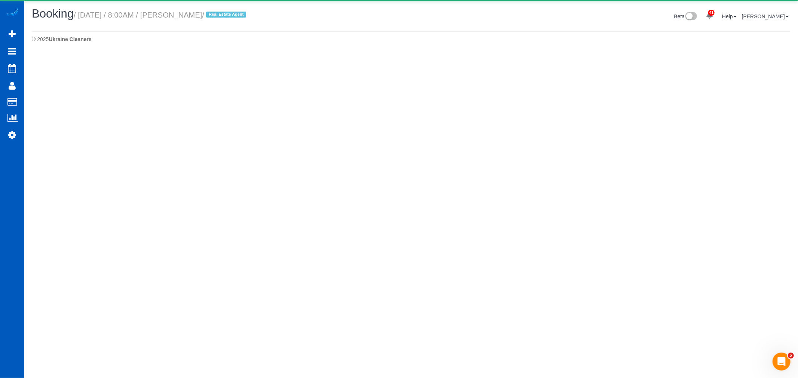
select select "WA"
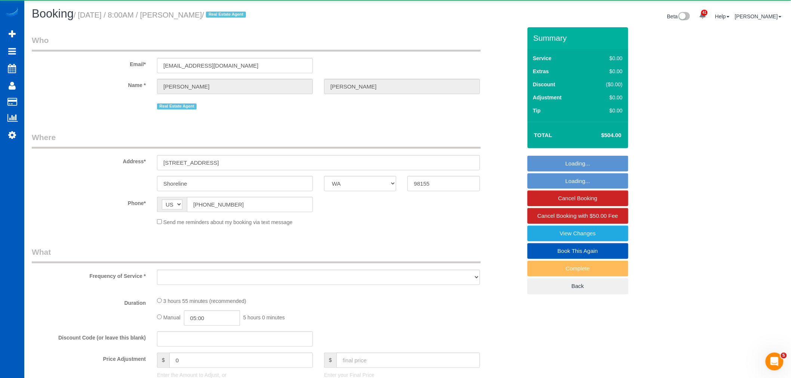
select select "object:12760"
select select "string:fspay-29fb7387-665f-439c-9dce-09a3bf446a93"
select select "199"
select select "2001"
select select "4"
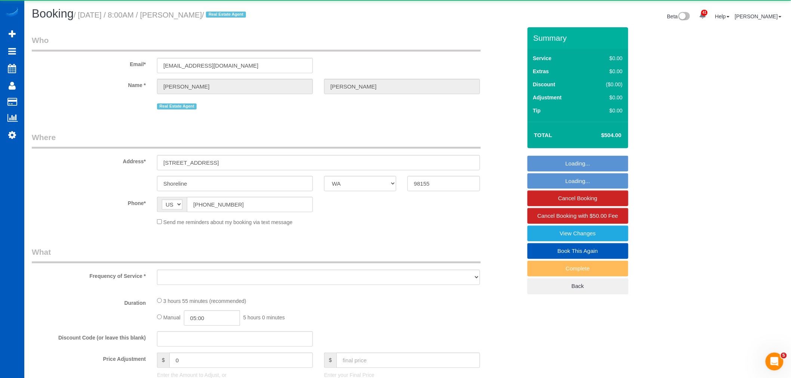
select select "2"
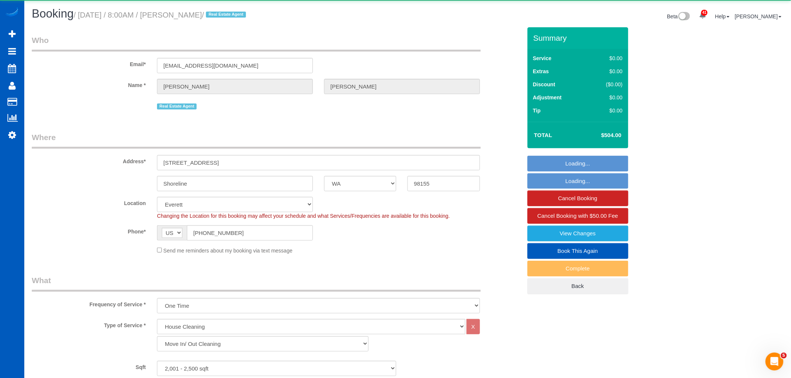
select select "spot17"
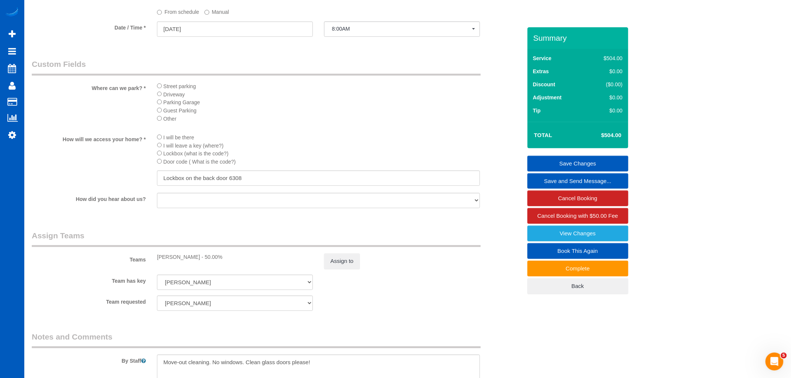
scroll to position [831, 0]
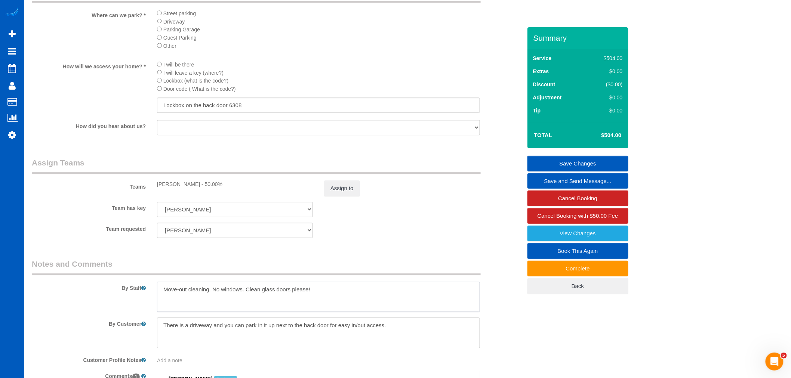
drag, startPoint x: 214, startPoint y: 304, endPoint x: 242, endPoint y: 308, distance: 29.0
click at [242, 308] on textarea at bounding box center [318, 297] width 323 height 31
click at [338, 304] on textarea at bounding box center [318, 297] width 323 height 31
drag, startPoint x: 244, startPoint y: 301, endPoint x: 211, endPoint y: 304, distance: 33.0
click at [211, 304] on textarea at bounding box center [318, 297] width 323 height 31
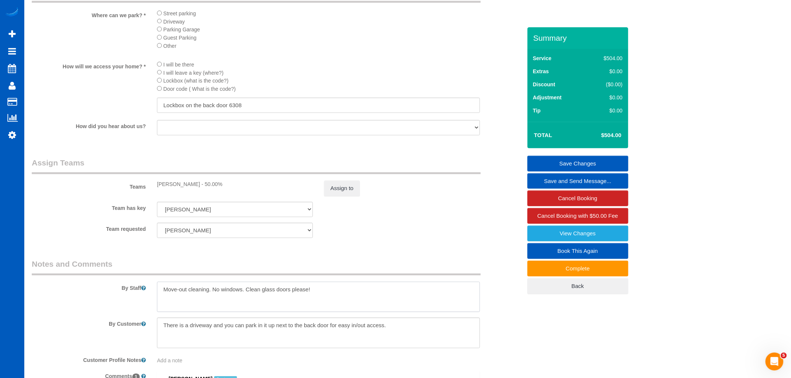
click at [357, 308] on textarea at bounding box center [318, 297] width 323 height 31
drag, startPoint x: 212, startPoint y: 300, endPoint x: 397, endPoint y: 313, distance: 185.5
click at [397, 313] on textarea at bounding box center [318, 297] width 323 height 31
click at [361, 305] on textarea at bounding box center [318, 297] width 323 height 31
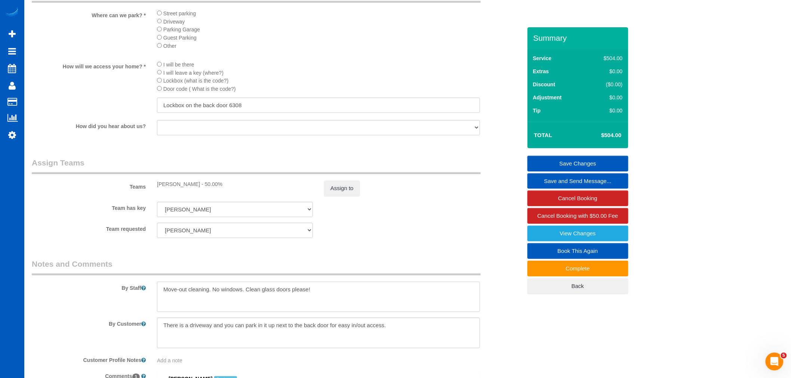
drag, startPoint x: 361, startPoint y: 305, endPoint x: 225, endPoint y: 309, distance: 136.2
click at [207, 311] on textarea at bounding box center [318, 297] width 323 height 31
click at [495, 302] on div "By Staff" at bounding box center [276, 286] width 501 height 54
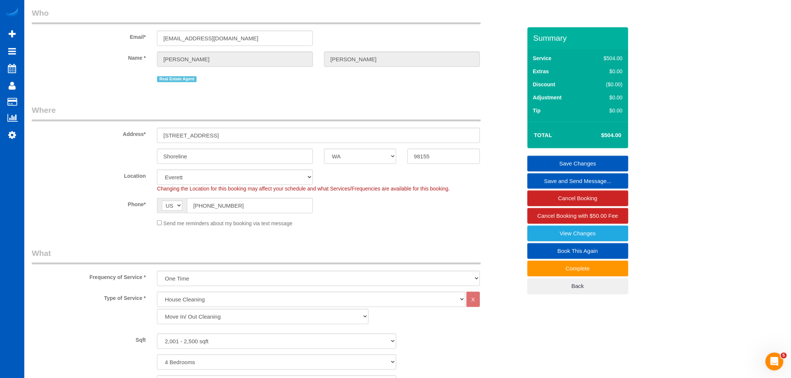
scroll to position [0, 0]
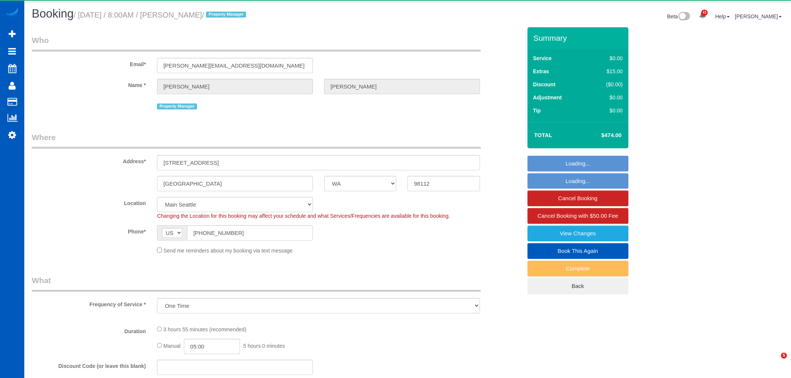
select select "WA"
select select "object:2310"
select select "199"
select select "1501"
select select "3"
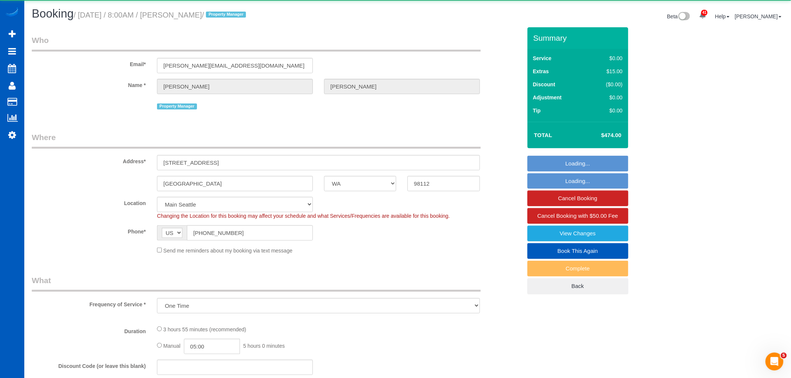
select select "2"
select select "spot1"
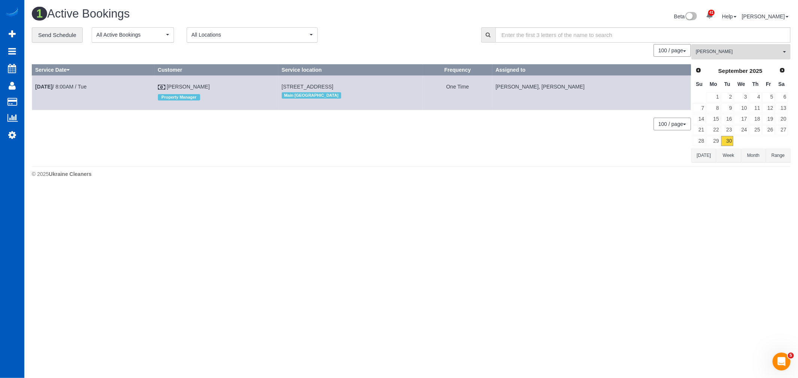
click at [725, 48] on button "[PERSON_NAME] All Teams" at bounding box center [740, 51] width 99 height 15
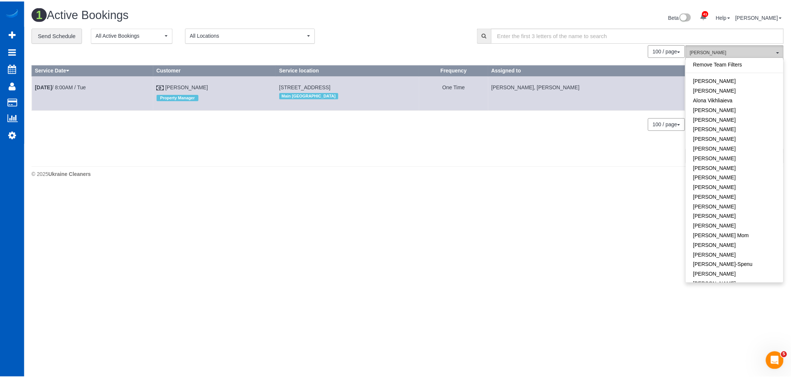
scroll to position [454, 0]
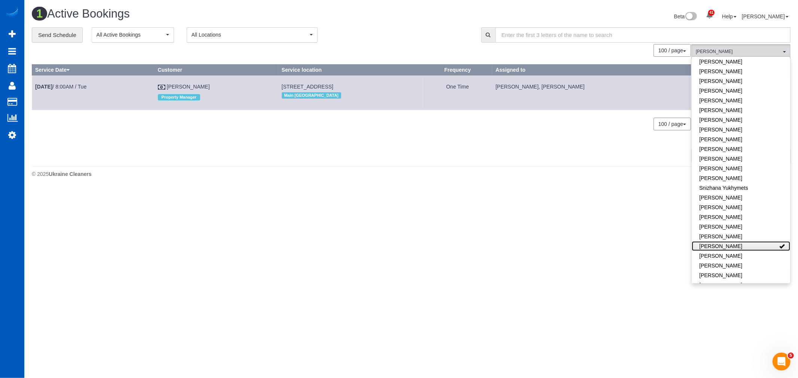
click at [730, 242] on link "[PERSON_NAME]" at bounding box center [740, 247] width 98 height 10
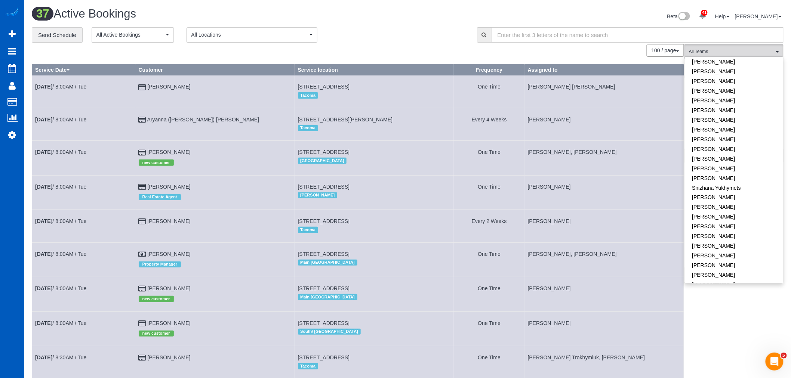
click at [62, 148] on td "[DATE] 8:00AM / Tue" at bounding box center [84, 158] width 104 height 34
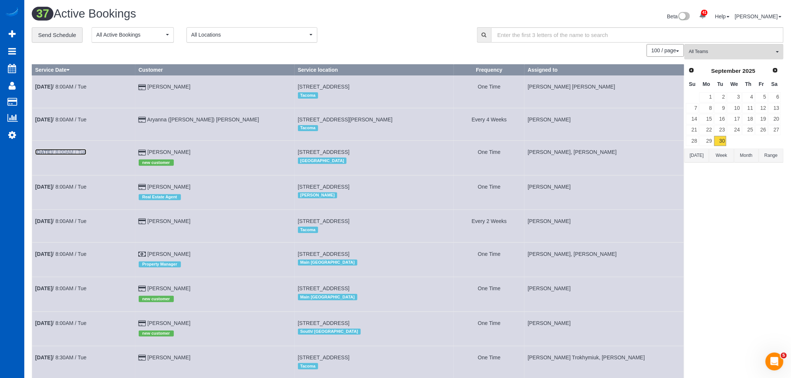
click at [59, 151] on link "[DATE] 8:00AM / Tue" at bounding box center [60, 152] width 51 height 6
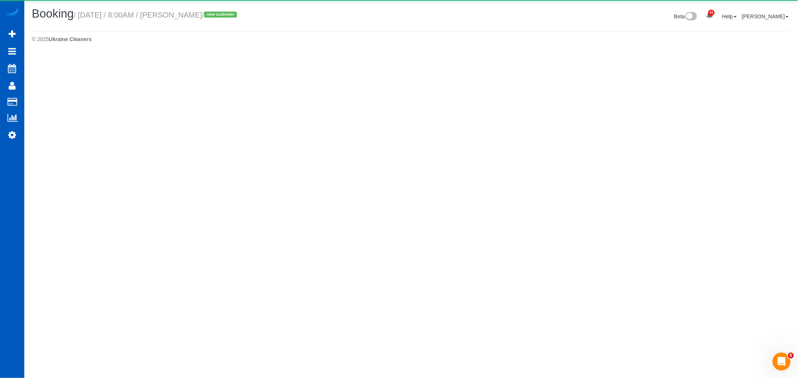
select select "WA"
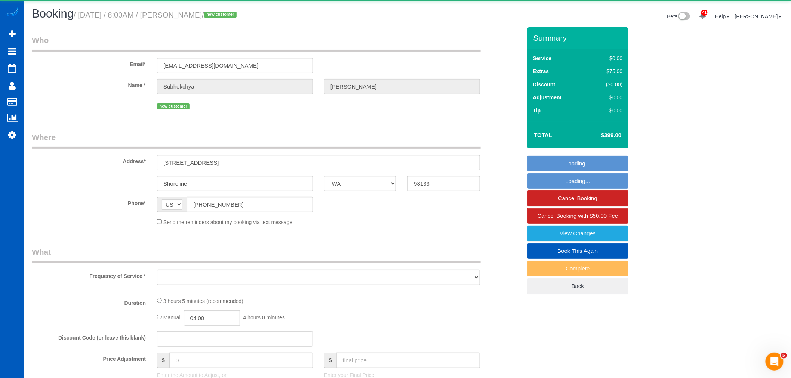
select select "object:3824"
select select "199"
select select "1501"
select select "3"
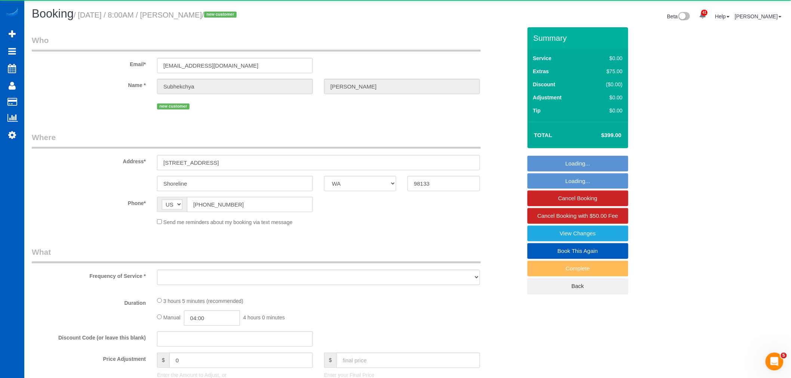
select select "spot17"
select select "number:8"
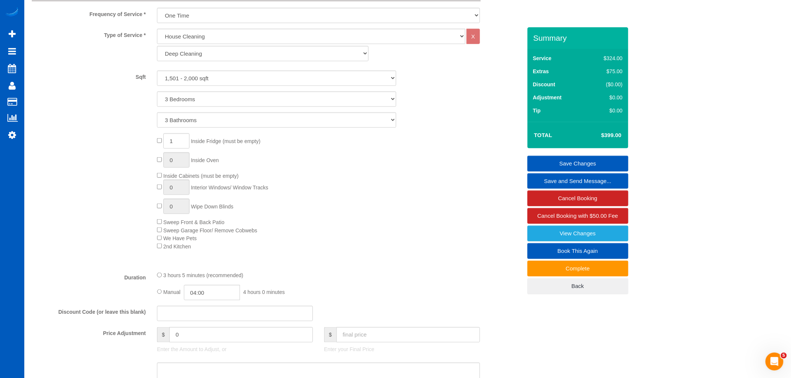
scroll to position [540, 0]
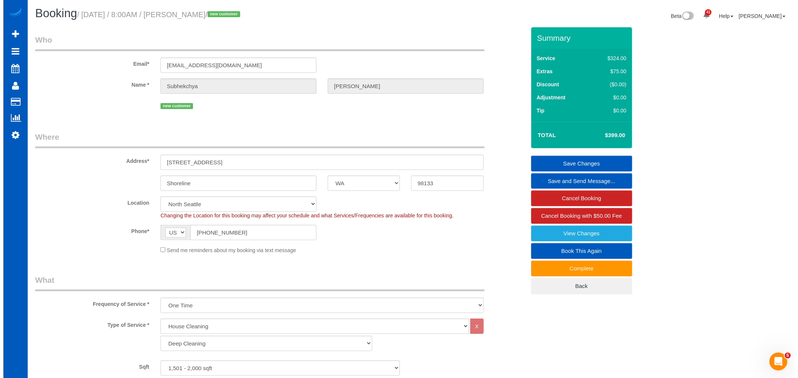
scroll to position [0, 0]
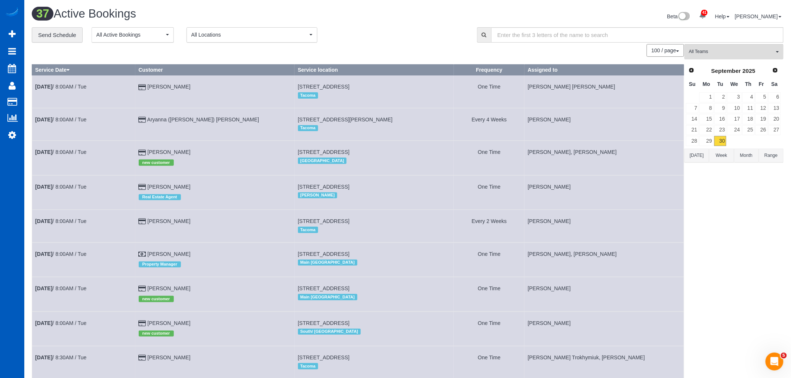
click at [776, 76] on div "Prev Next [DATE]" at bounding box center [734, 71] width 96 height 13
click at [776, 67] on link "Next" at bounding box center [776, 70] width 10 height 10
click at [741, 94] on link "1" at bounding box center [734, 97] width 14 height 10
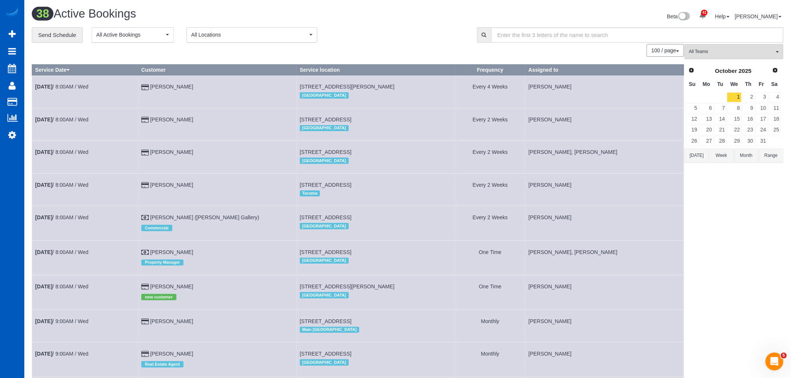
click at [726, 47] on button "All Teams" at bounding box center [734, 51] width 99 height 15
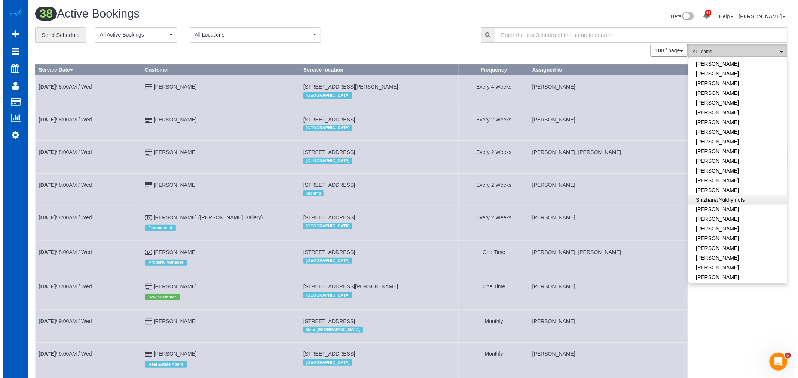
scroll to position [454, 0]
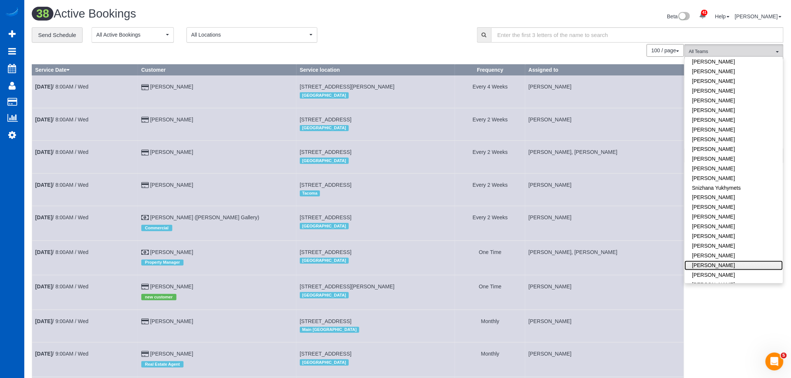
drag, startPoint x: 720, startPoint y: 171, endPoint x: 758, endPoint y: 256, distance: 93.2
click at [758, 261] on link "[PERSON_NAME]" at bounding box center [734, 266] width 98 height 10
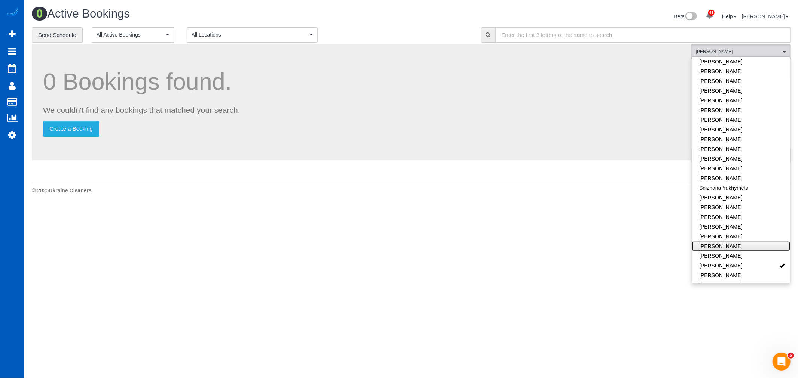
click at [724, 242] on link "[PERSON_NAME]" at bounding box center [740, 247] width 98 height 10
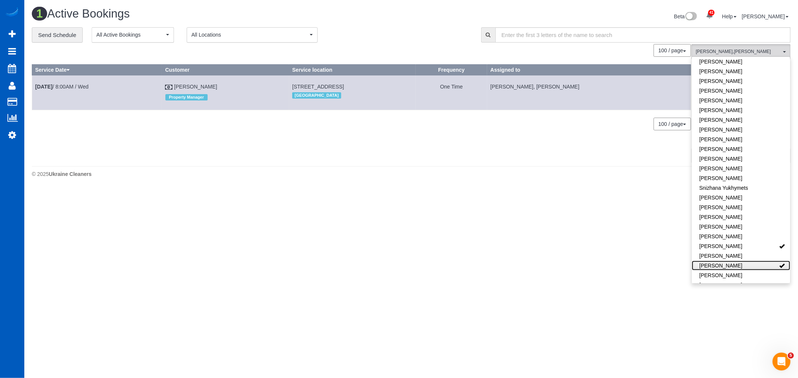
click at [727, 261] on link "[PERSON_NAME]" at bounding box center [740, 266] width 98 height 10
click at [277, 191] on body "41 Beta Your Notifications You have 0 alerts × You have 3 to charge for [DATE] …" at bounding box center [399, 189] width 798 height 378
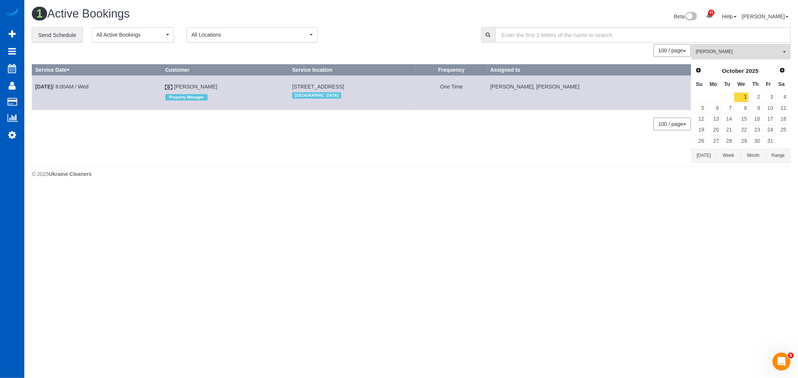
click at [705, 74] on div "[DATE]" at bounding box center [739, 71] width 69 height 10
click at [698, 73] on span "Prev" at bounding box center [698, 70] width 6 height 6
click at [723, 138] on link "30" at bounding box center [727, 141] width 12 height 10
drag, startPoint x: 607, startPoint y: 199, endPoint x: 689, endPoint y: 70, distance: 153.0
click at [609, 197] on body "41 Beta Your Notifications You have 0 alerts × You have 3 to charge for [DATE] …" at bounding box center [399, 189] width 798 height 378
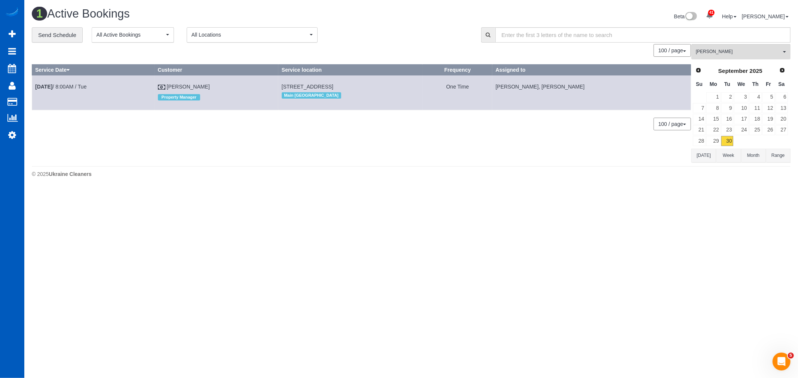
click at [710, 44] on div "**********" at bounding box center [411, 94] width 758 height 135
drag, startPoint x: 712, startPoint y: 45, endPoint x: 719, endPoint y: 65, distance: 21.4
click at [713, 47] on button "[PERSON_NAME] All Teams" at bounding box center [740, 51] width 99 height 15
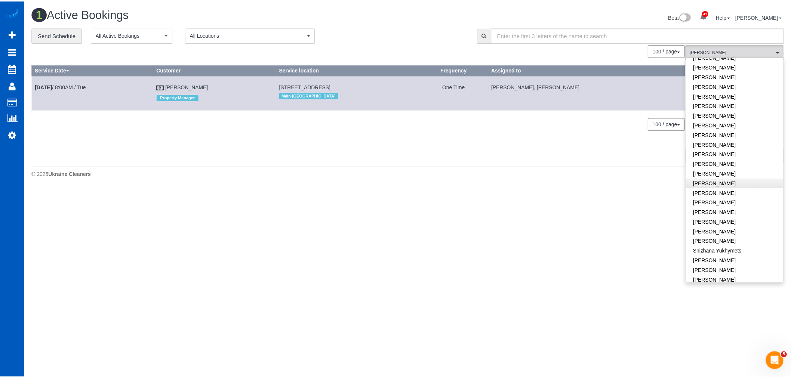
scroll to position [371, 0]
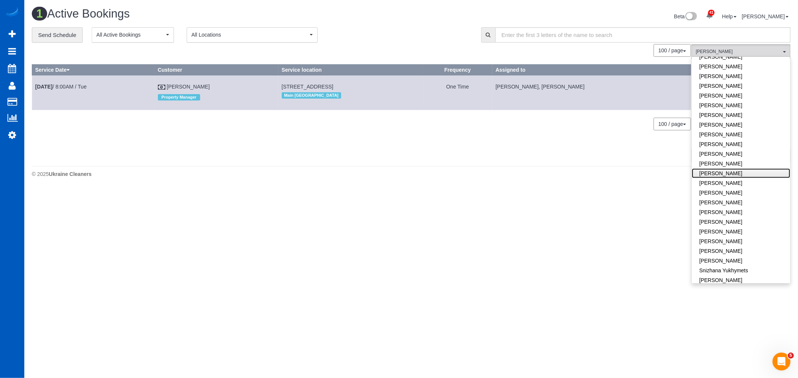
click at [738, 169] on link "[PERSON_NAME]" at bounding box center [740, 174] width 98 height 10
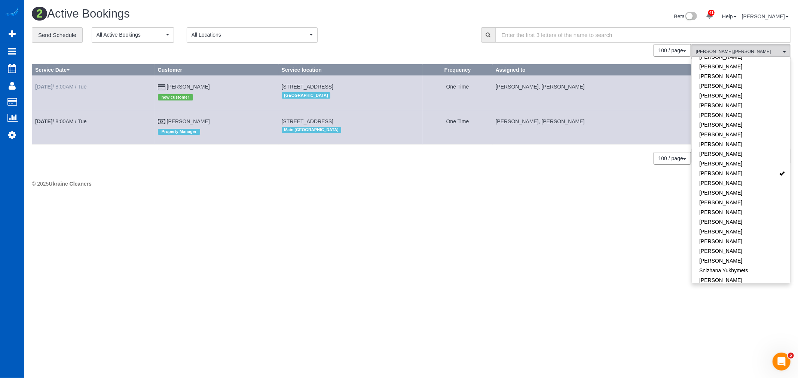
click at [55, 90] on td "[DATE] 8:00AM / Tue" at bounding box center [93, 93] width 123 height 34
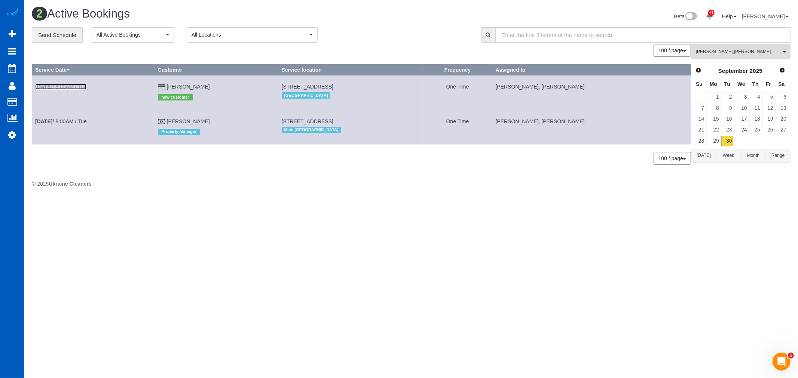
click at [52, 90] on b "[DATE]" at bounding box center [43, 87] width 17 height 6
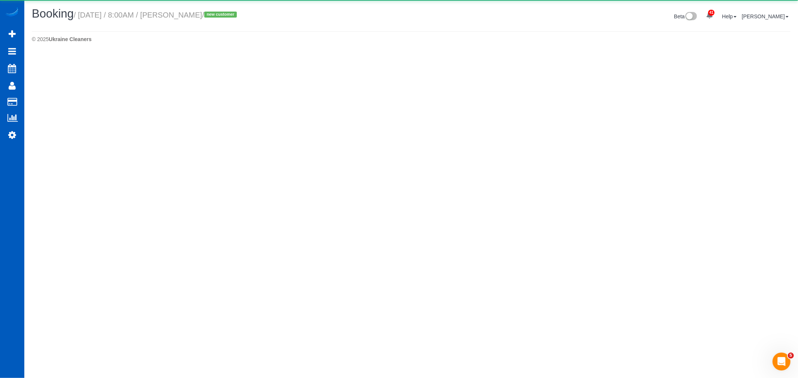
select select "WA"
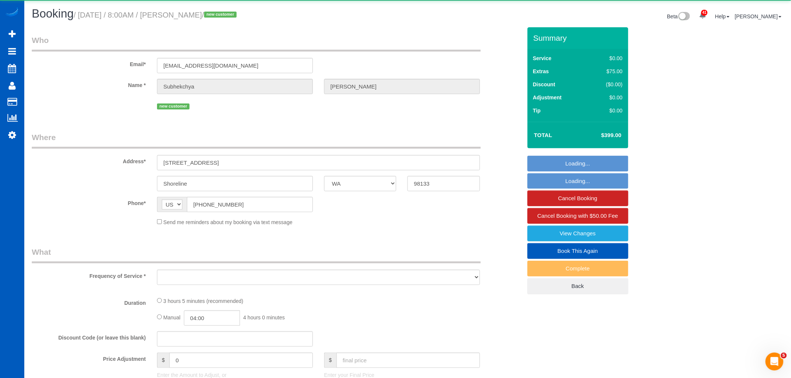
select select "object:5789"
select select "string:fspay-a62fd1ea-7804-4085-931b-463abfa8ef69"
select select "object:6158"
select select "199"
select select "1501"
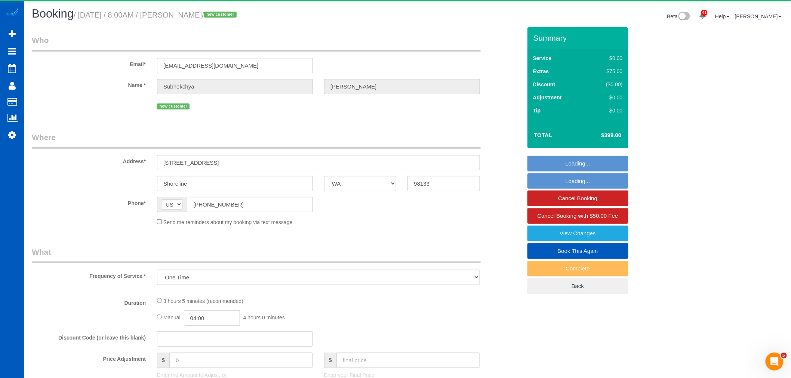
select select "3"
select select "spot33"
select select "number:8"
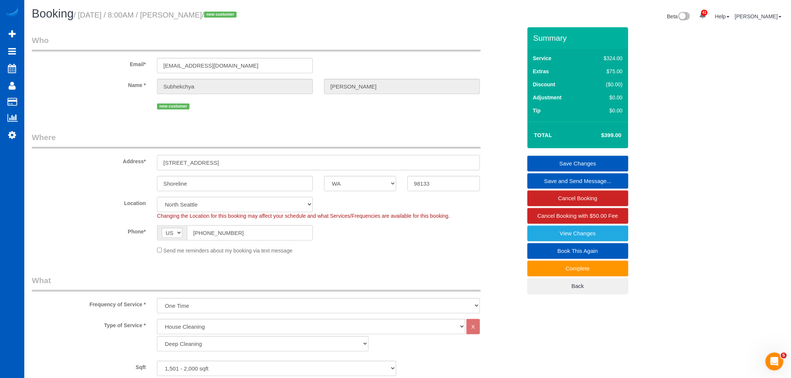
drag, startPoint x: 221, startPoint y: 156, endPoint x: 176, endPoint y: 163, distance: 44.6
click at [141, 171] on div "Address* [STREET_ADDRESS]" at bounding box center [276, 151] width 501 height 39
click at [600, 236] on link "View Changes" at bounding box center [578, 234] width 101 height 16
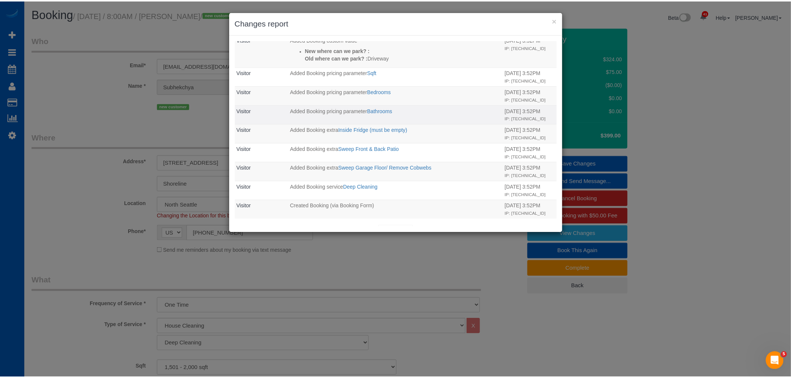
scroll to position [305, 0]
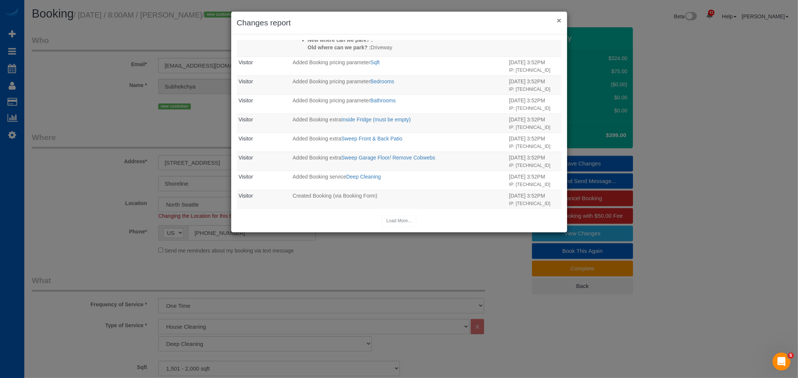
drag, startPoint x: 562, startPoint y: 23, endPoint x: 559, endPoint y: 17, distance: 6.5
click at [561, 21] on div "× Changes report" at bounding box center [399, 23] width 336 height 23
click at [559, 17] on button "×" at bounding box center [558, 20] width 4 height 8
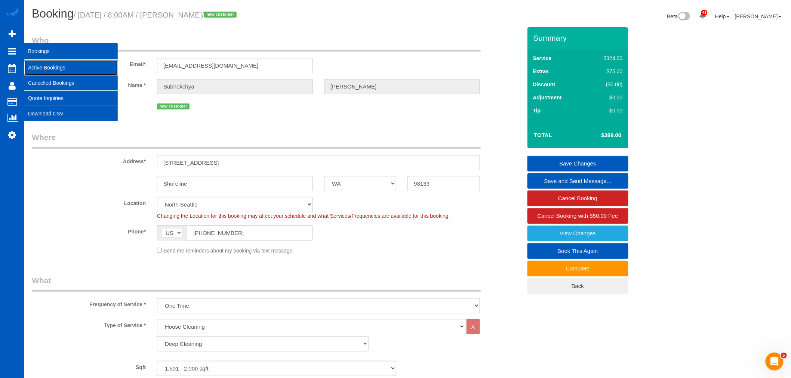
click at [53, 64] on link "Active Bookings" at bounding box center [70, 67] width 93 height 15
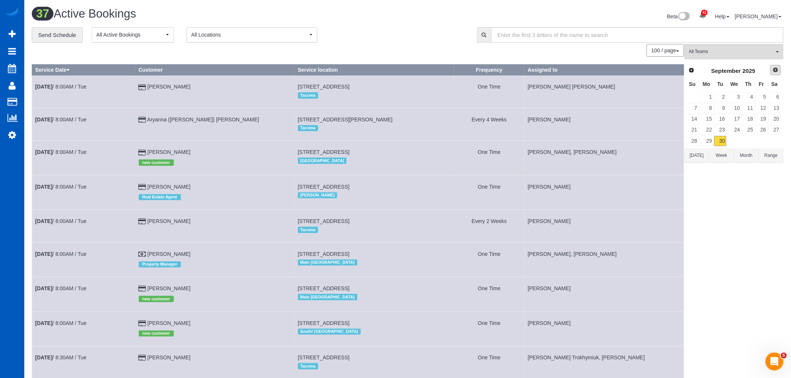
click at [779, 71] on span "Next" at bounding box center [776, 70] width 6 height 6
click at [752, 95] on link "2" at bounding box center [749, 97] width 12 height 10
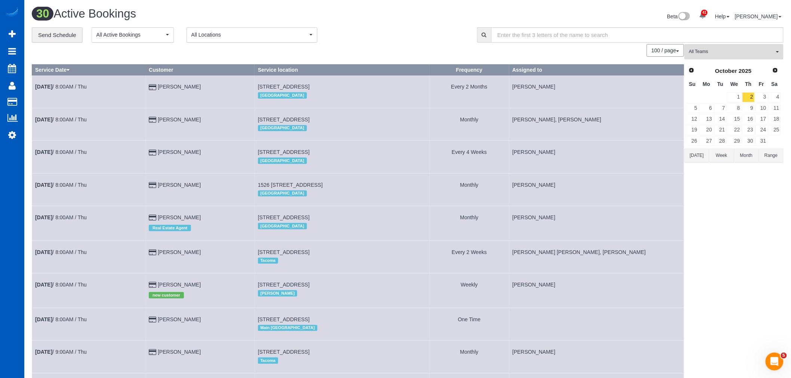
click at [731, 49] on span "All Teams" at bounding box center [731, 52] width 85 height 6
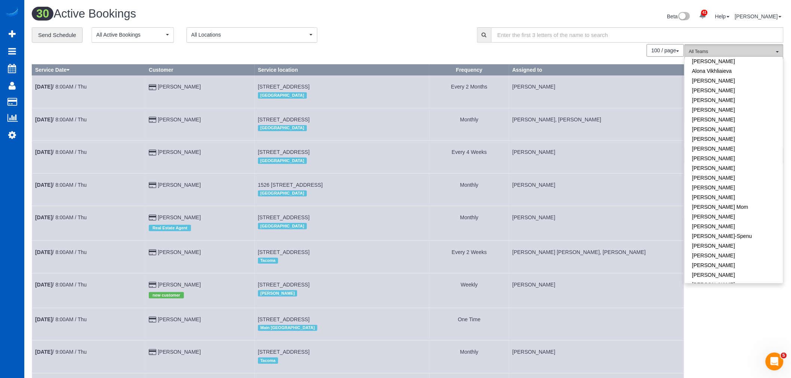
scroll to position [125, 0]
click at [729, 192] on link "[PERSON_NAME]" at bounding box center [734, 189] width 98 height 10
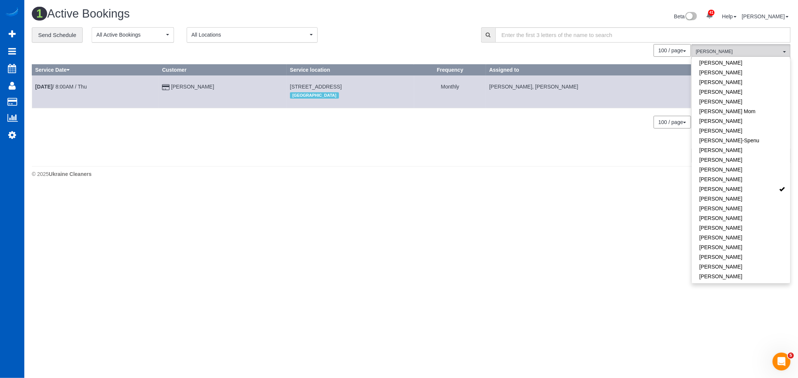
click at [386, 294] on body "41 Beta Your Notifications You have 0 alerts × You have 3 to charge for [DATE] …" at bounding box center [399, 189] width 798 height 378
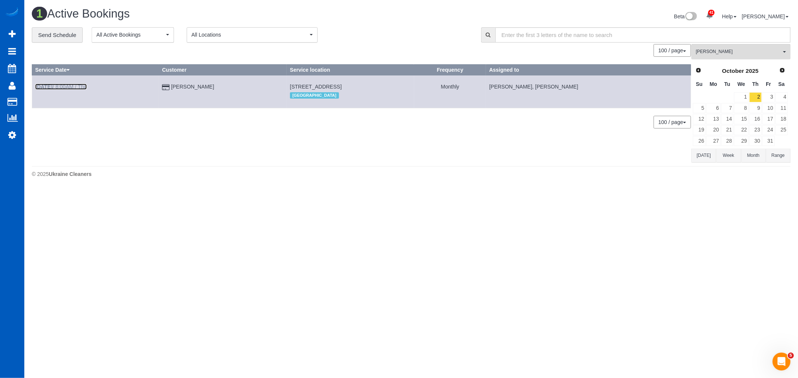
click at [69, 89] on link "[DATE] 8:00AM / Thu" at bounding box center [61, 87] width 52 height 6
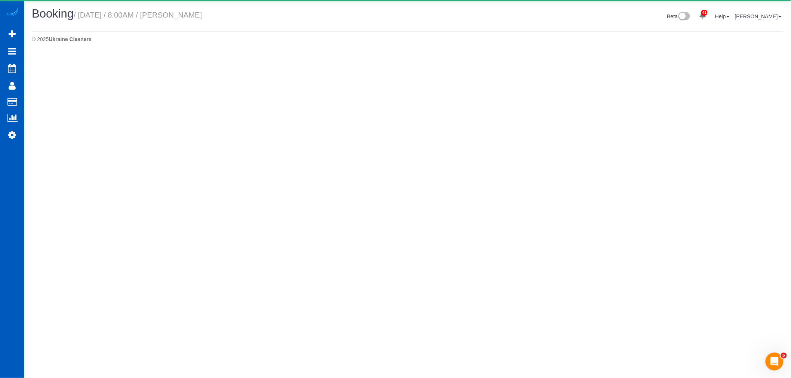
select select "WA"
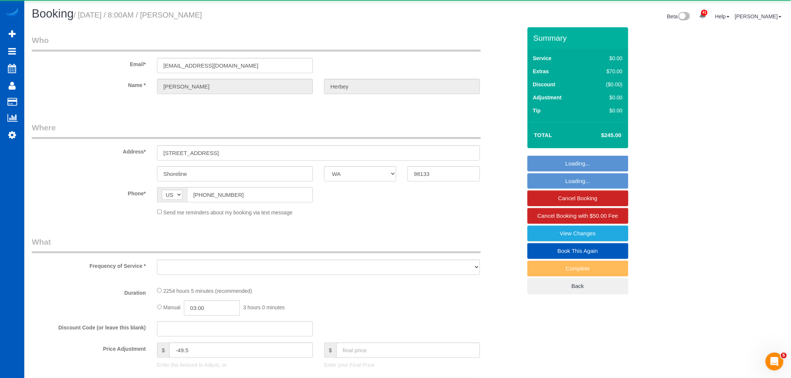
select select "object:8457"
select select "3"
select select "1001"
select select "spot49"
